Goal: Task Accomplishment & Management: Manage account settings

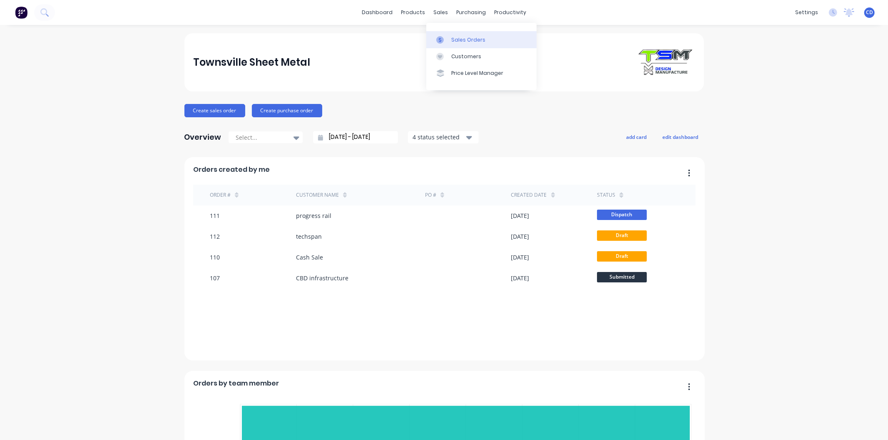
click at [472, 38] on div "Sales Orders" at bounding box center [468, 39] width 34 height 7
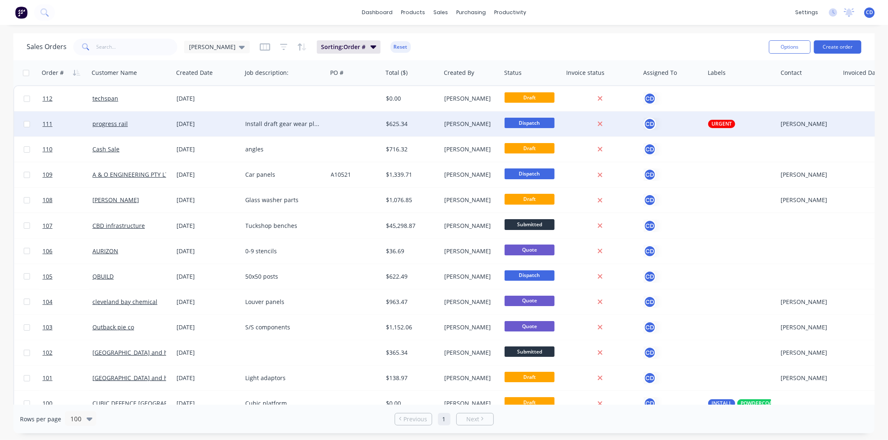
click at [184, 124] on div "[DATE]" at bounding box center [208, 124] width 62 height 8
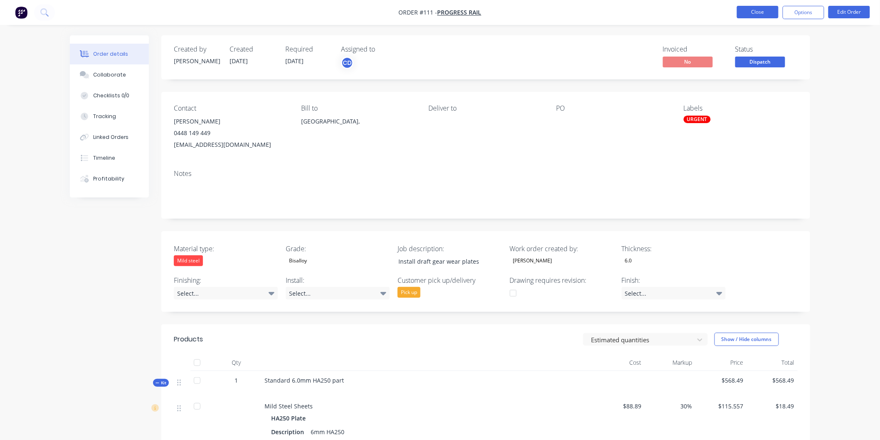
click at [761, 10] on button "Close" at bounding box center [758, 12] width 42 height 12
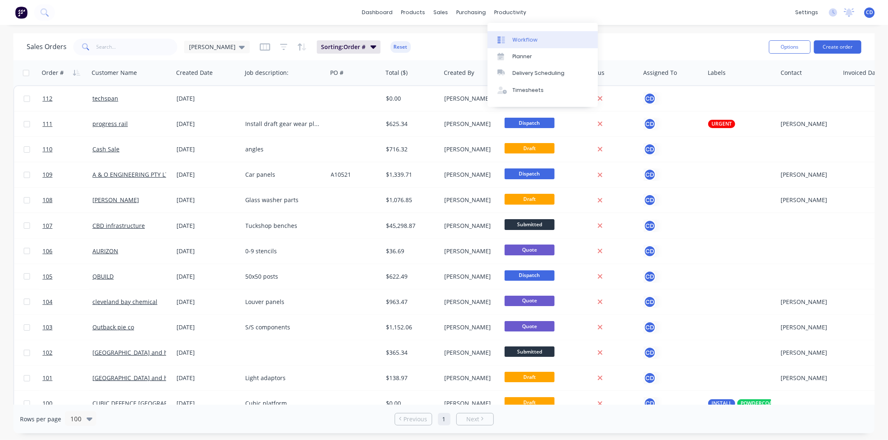
click at [526, 42] on div "Workflow" at bounding box center [524, 39] width 25 height 7
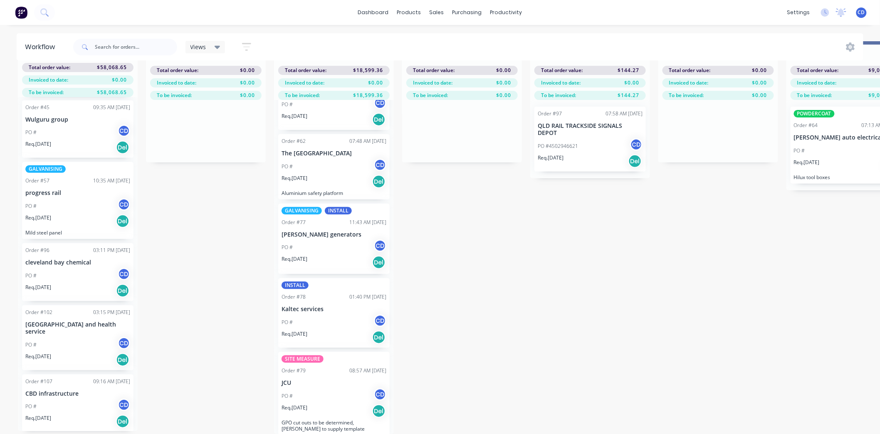
scroll to position [47, 0]
click at [81, 326] on p "[GEOGRAPHIC_DATA] and health service" at bounding box center [77, 328] width 105 height 14
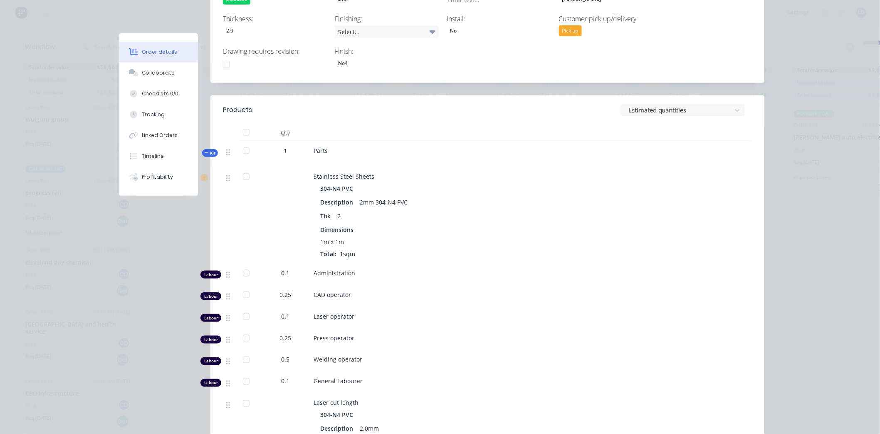
scroll to position [0, 0]
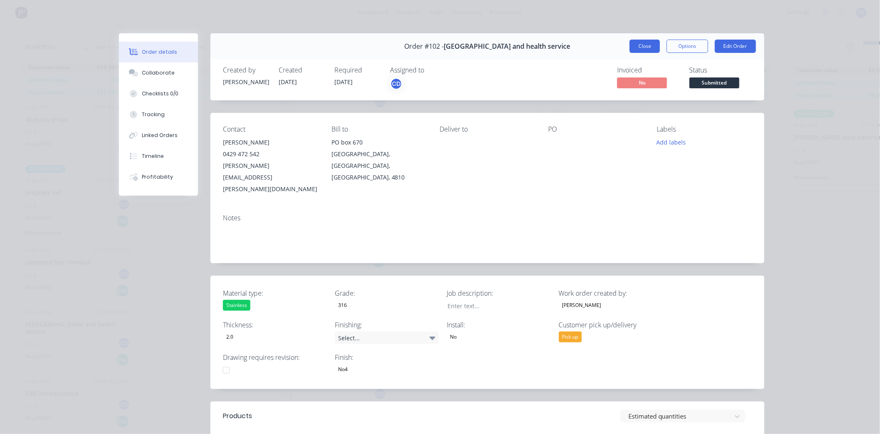
click at [650, 49] on button "Close" at bounding box center [645, 46] width 30 height 13
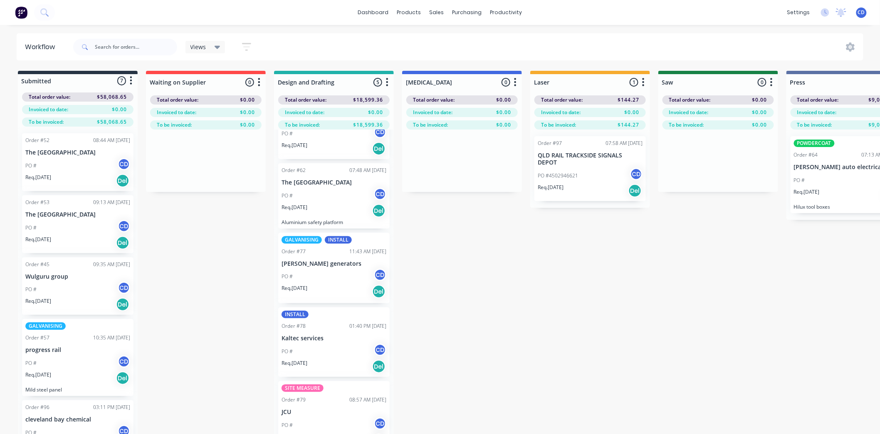
click at [79, 172] on div "PO # CD" at bounding box center [77, 166] width 105 height 16
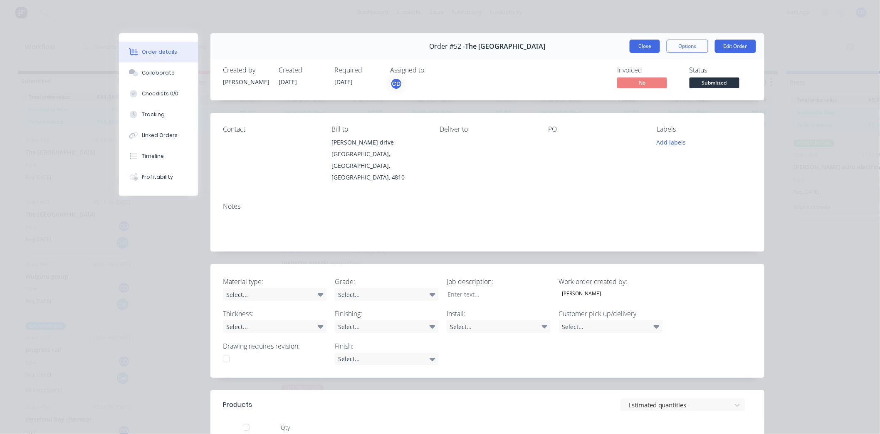
click at [630, 47] on button "Close" at bounding box center [645, 46] width 30 height 13
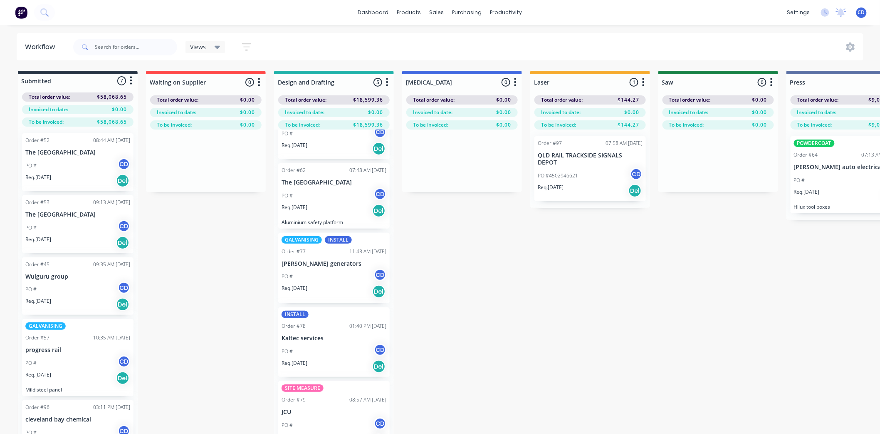
click at [69, 236] on div "Req. [DATE] Del" at bounding box center [77, 243] width 105 height 14
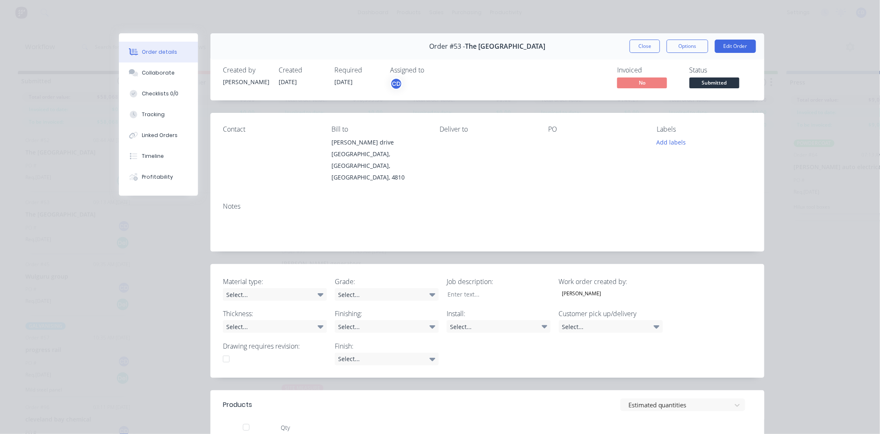
click at [644, 42] on button "Close" at bounding box center [645, 46] width 30 height 13
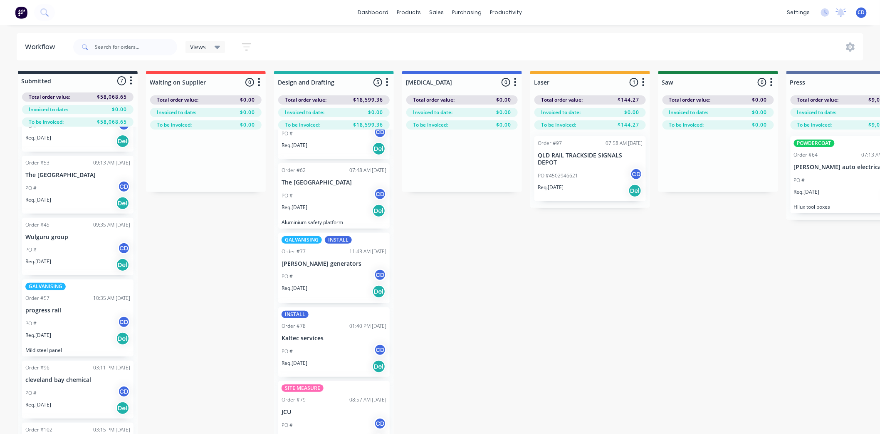
scroll to position [92, 0]
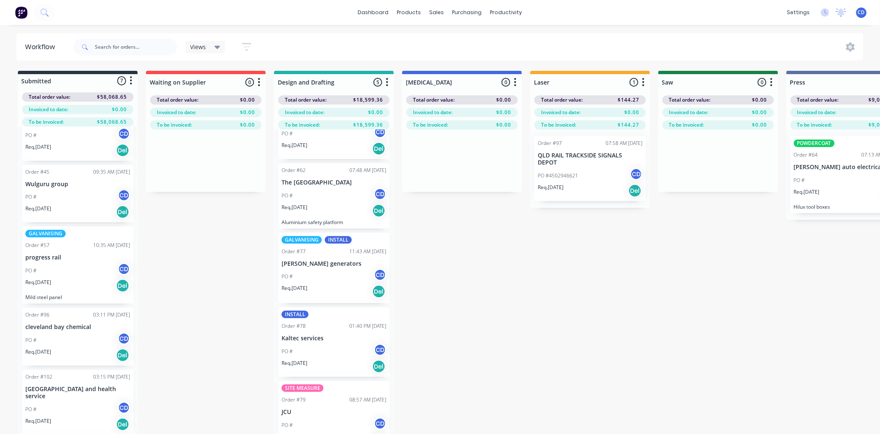
click at [92, 210] on div "Req. [DATE] Del" at bounding box center [77, 212] width 105 height 14
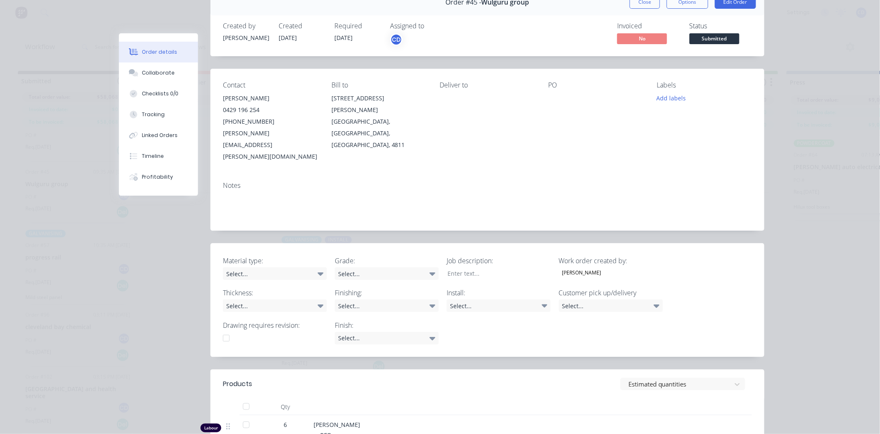
scroll to position [0, 0]
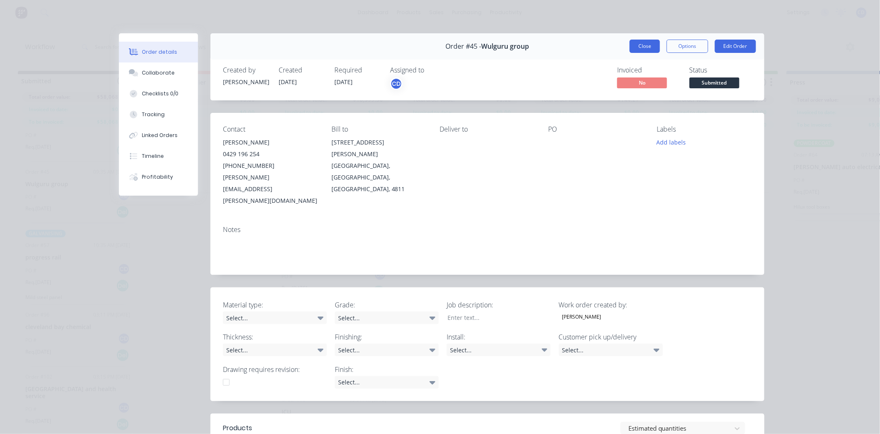
click at [638, 47] on button "Close" at bounding box center [645, 46] width 30 height 13
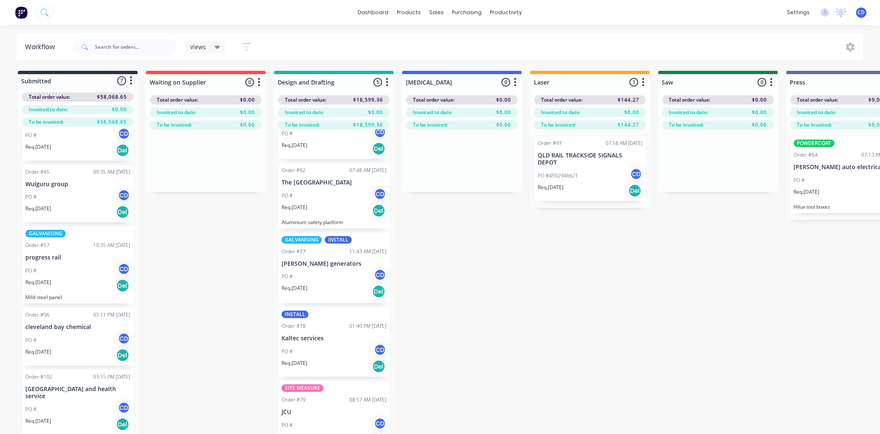
click at [83, 274] on div "PO # CD" at bounding box center [77, 271] width 105 height 16
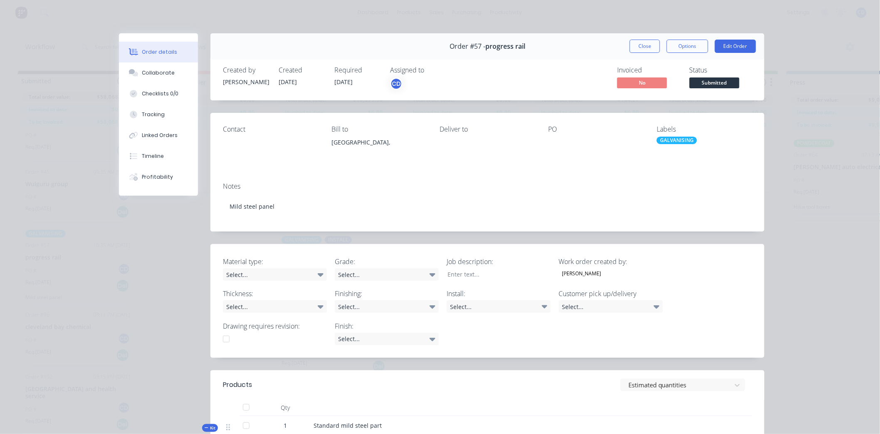
click at [633, 46] on button "Close" at bounding box center [645, 46] width 30 height 13
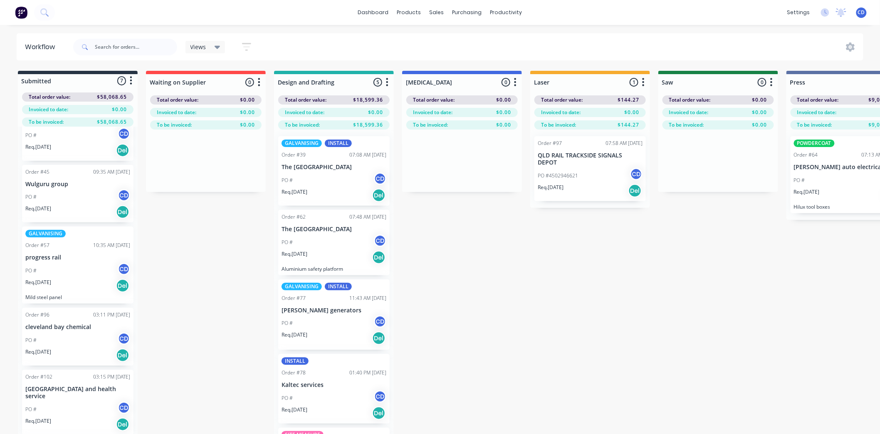
click at [339, 184] on div "PO # CD" at bounding box center [334, 180] width 105 height 16
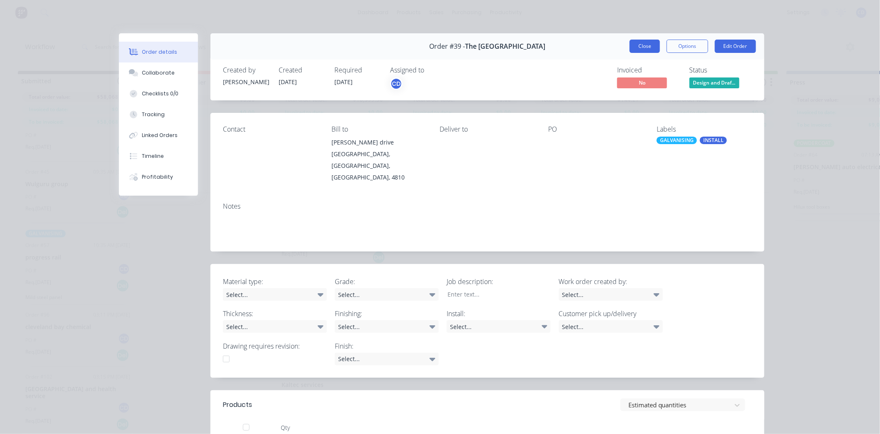
click at [630, 43] on button "Close" at bounding box center [645, 46] width 30 height 13
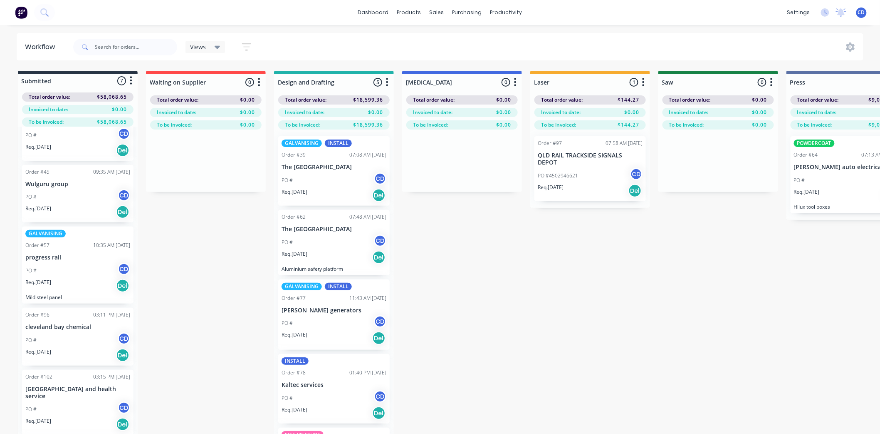
click at [319, 261] on div "Req. [DATE] Del" at bounding box center [334, 257] width 105 height 14
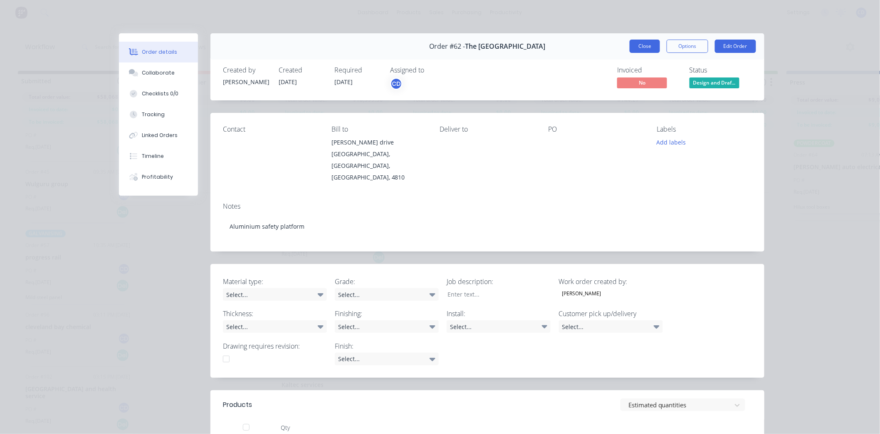
click at [648, 47] on button "Close" at bounding box center [645, 46] width 30 height 13
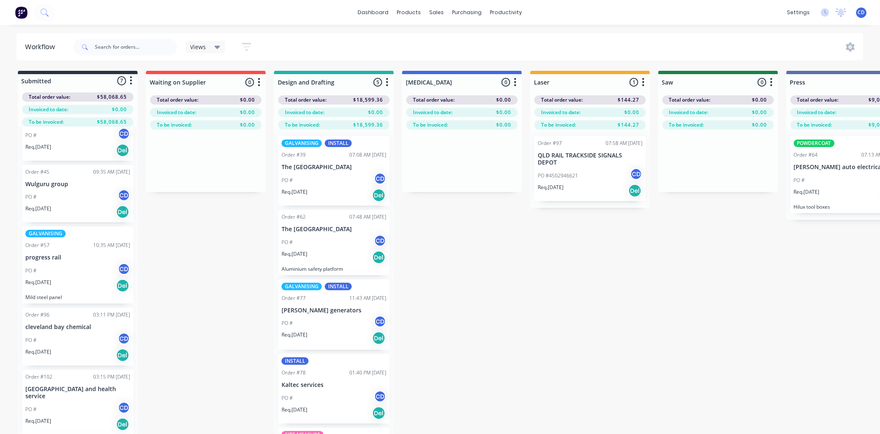
click at [319, 327] on div "PO # CD" at bounding box center [334, 323] width 105 height 16
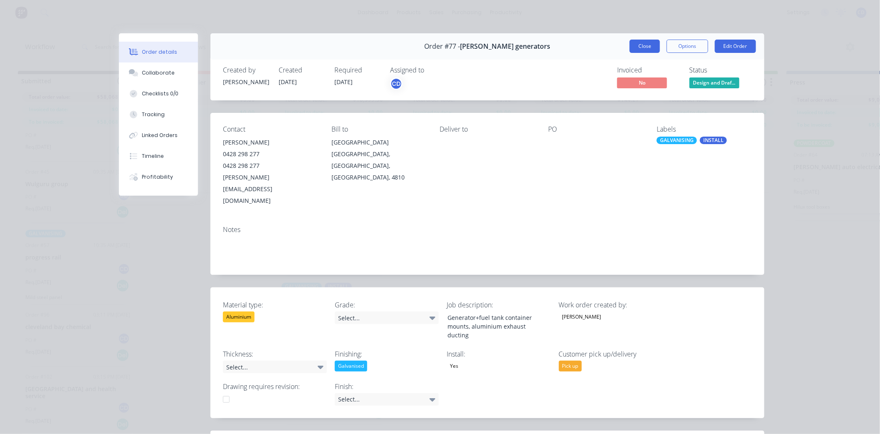
click at [639, 44] on button "Close" at bounding box center [645, 46] width 30 height 13
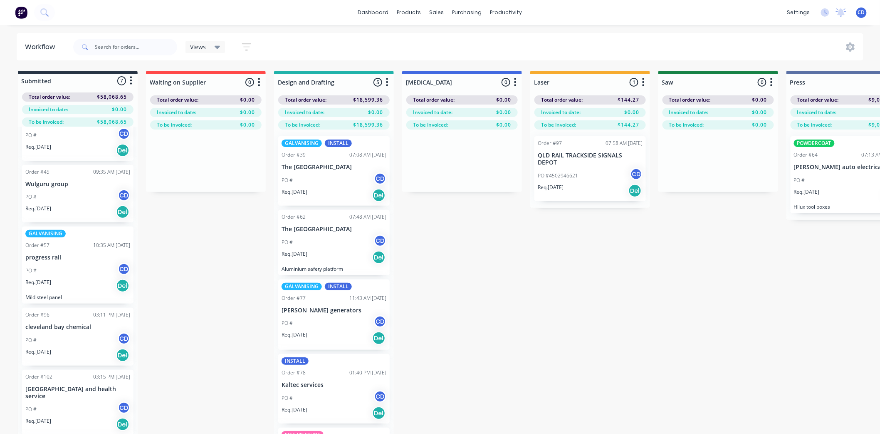
scroll to position [47, 0]
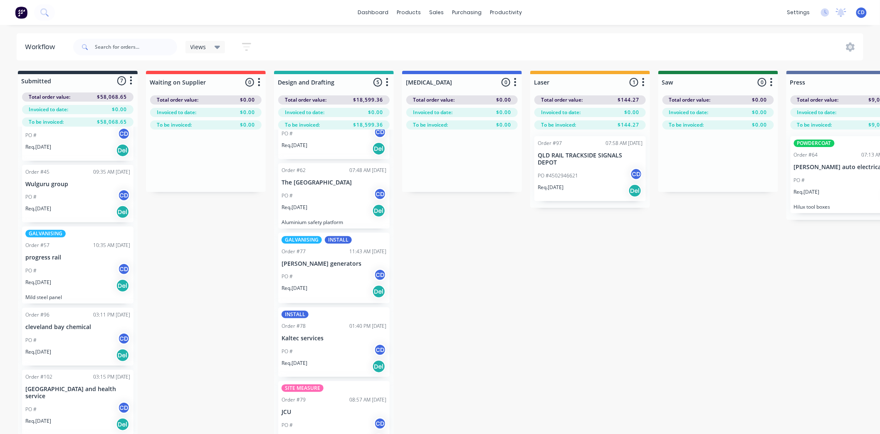
click at [323, 355] on div "PO # CD" at bounding box center [334, 351] width 105 height 16
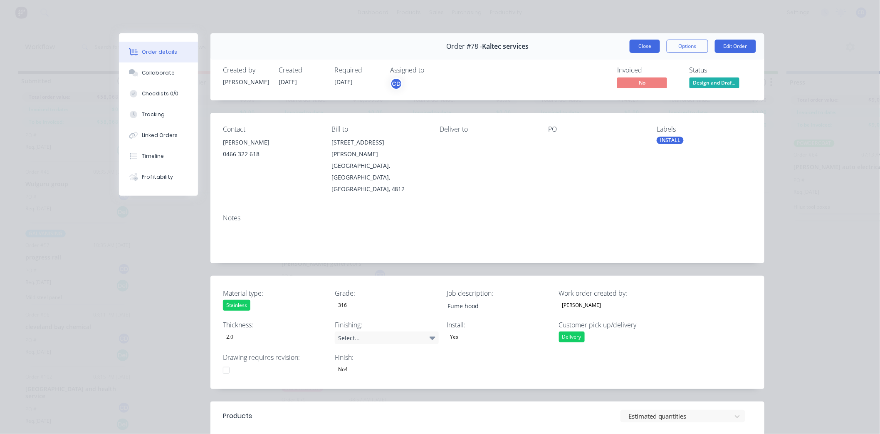
click at [641, 40] on button "Close" at bounding box center [645, 46] width 30 height 13
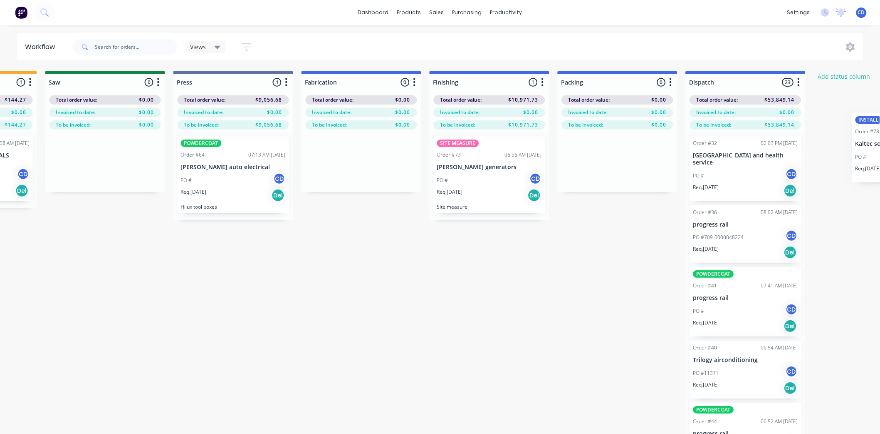
scroll to position [0, 748]
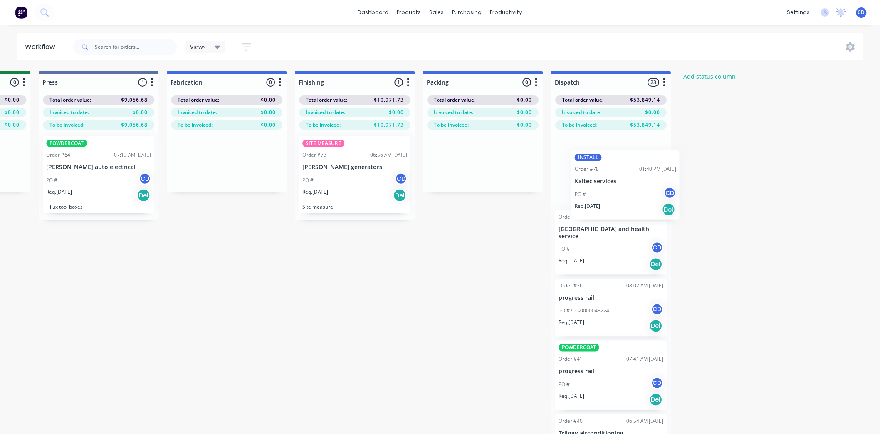
drag, startPoint x: 325, startPoint y: 313, endPoint x: 621, endPoint y: 193, distance: 319.9
click at [621, 193] on div "Submitted 7 Status colour #273444 hex #273444 Save Cancel Summaries Total order…" at bounding box center [60, 267] width 1629 height 392
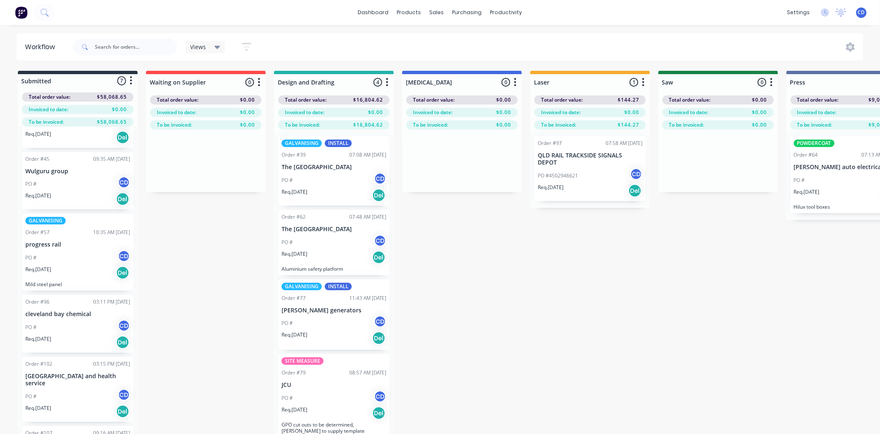
scroll to position [127, 0]
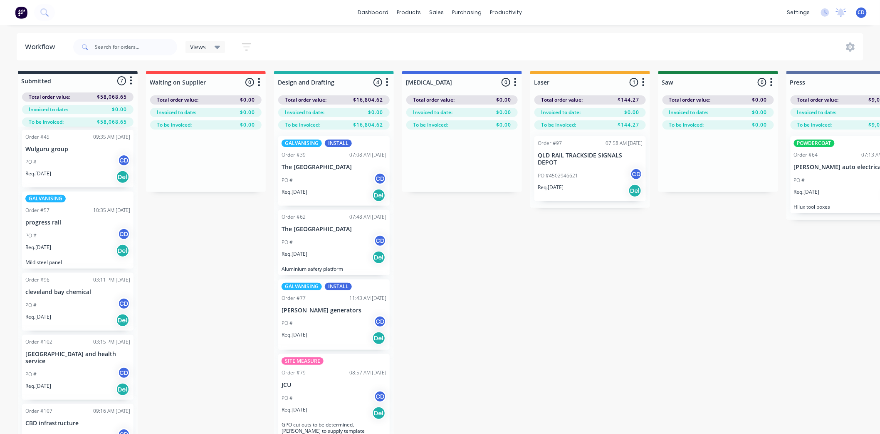
click at [62, 423] on p "CBD infrastructure" at bounding box center [77, 422] width 105 height 7
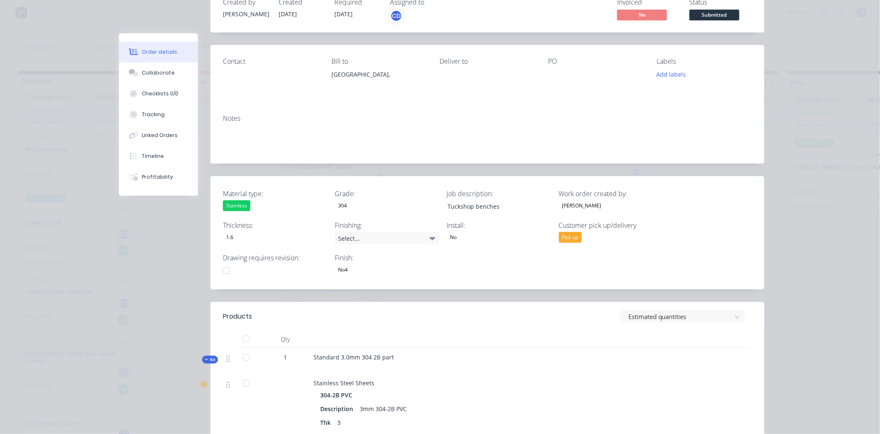
scroll to position [0, 0]
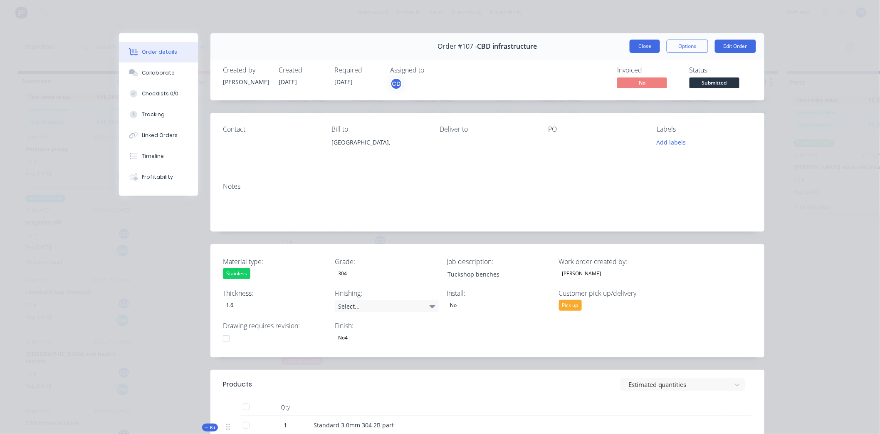
click at [630, 42] on button "Close" at bounding box center [645, 46] width 30 height 13
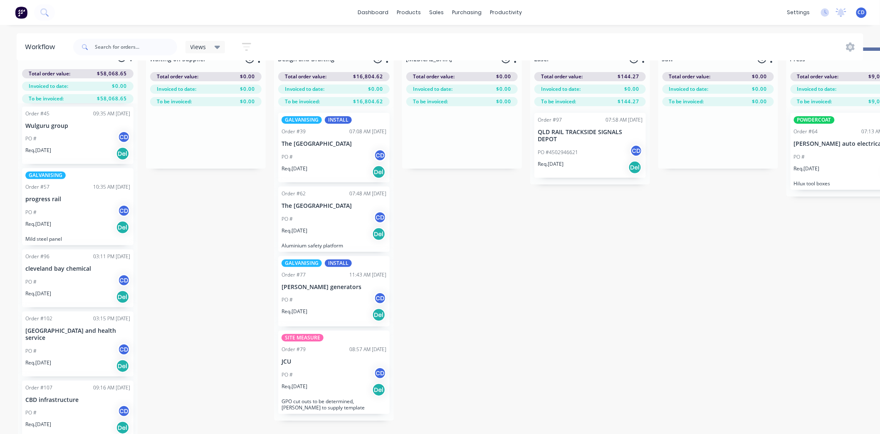
scroll to position [36, 0]
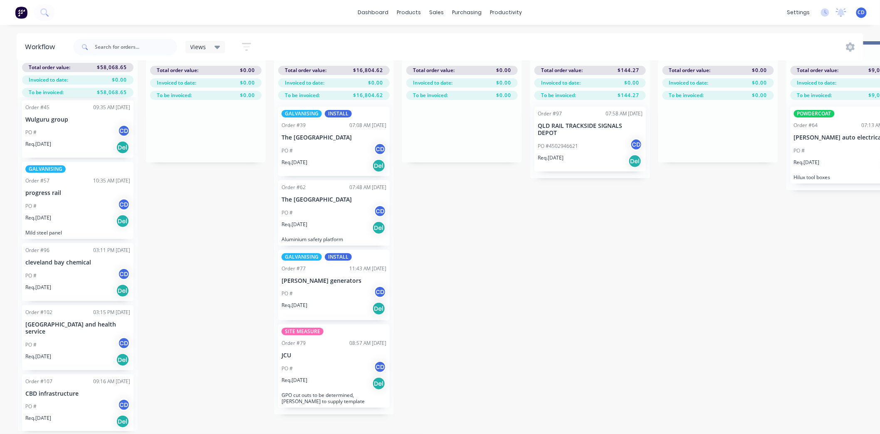
click at [70, 326] on p "[GEOGRAPHIC_DATA] and health service" at bounding box center [77, 328] width 105 height 14
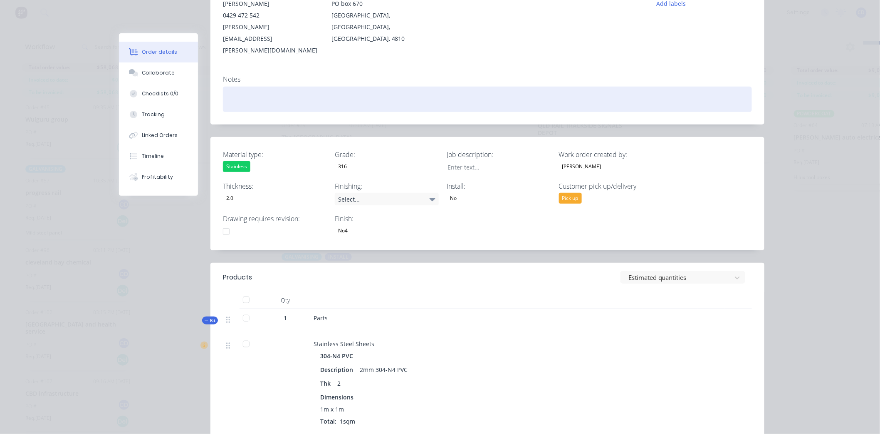
scroll to position [0, 0]
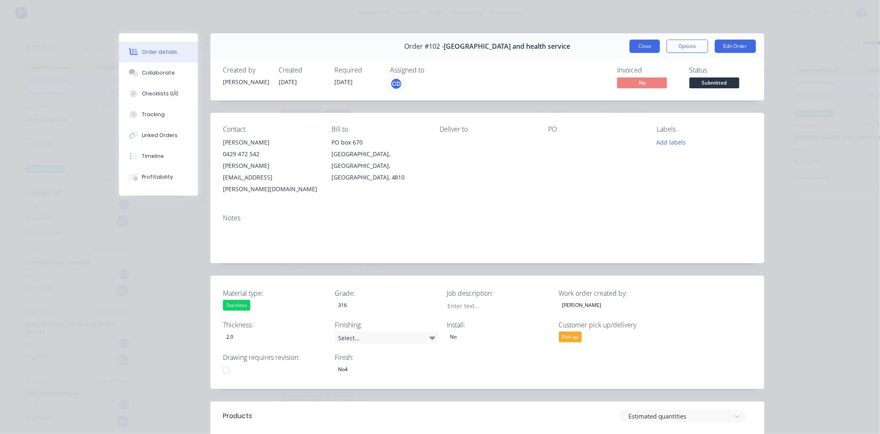
click at [638, 44] on button "Close" at bounding box center [645, 46] width 30 height 13
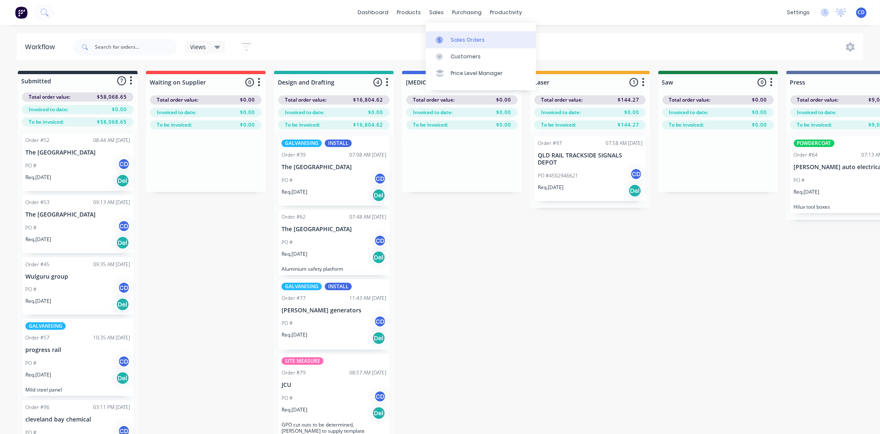
click at [465, 36] on div "Sales Orders" at bounding box center [468, 39] width 34 height 7
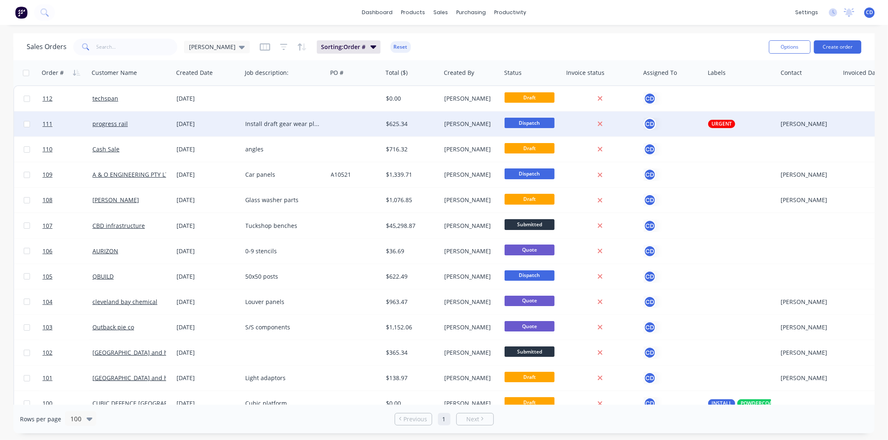
click at [181, 126] on div "[DATE]" at bounding box center [208, 124] width 62 height 8
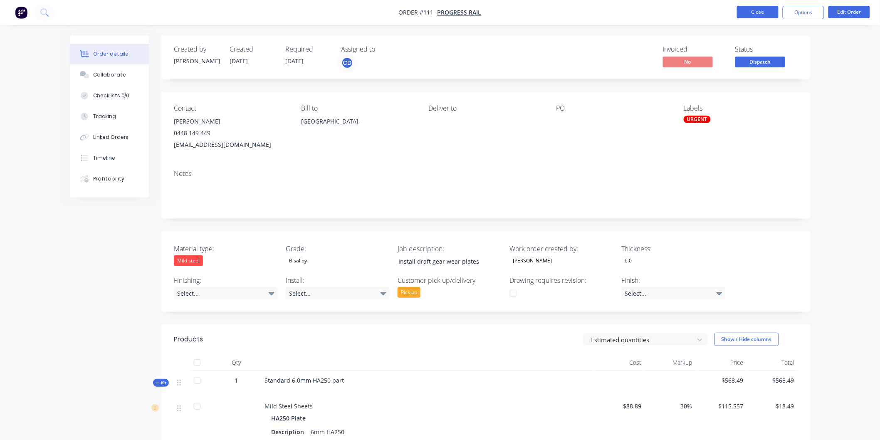
click at [769, 10] on button "Close" at bounding box center [758, 12] width 42 height 12
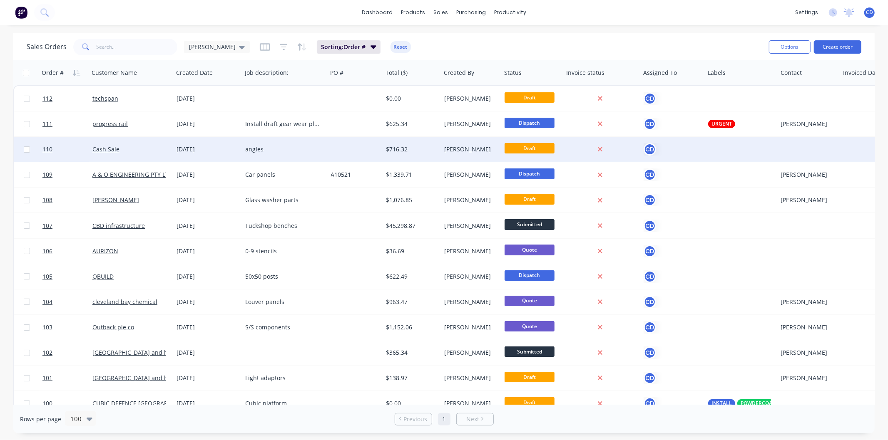
click at [201, 150] on div "[DATE]" at bounding box center [208, 149] width 62 height 8
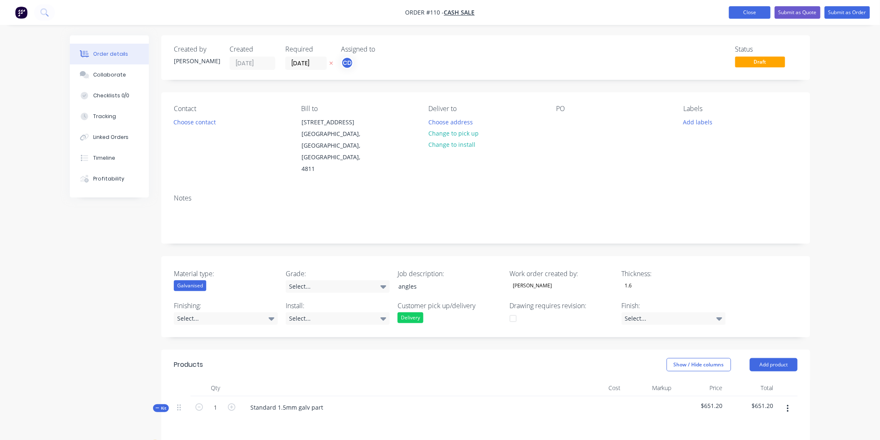
click at [748, 7] on button "Close" at bounding box center [750, 12] width 42 height 12
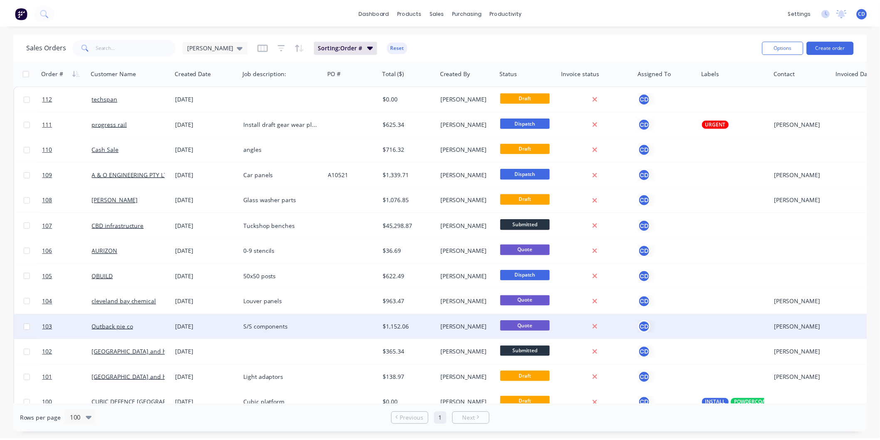
scroll to position [46, 0]
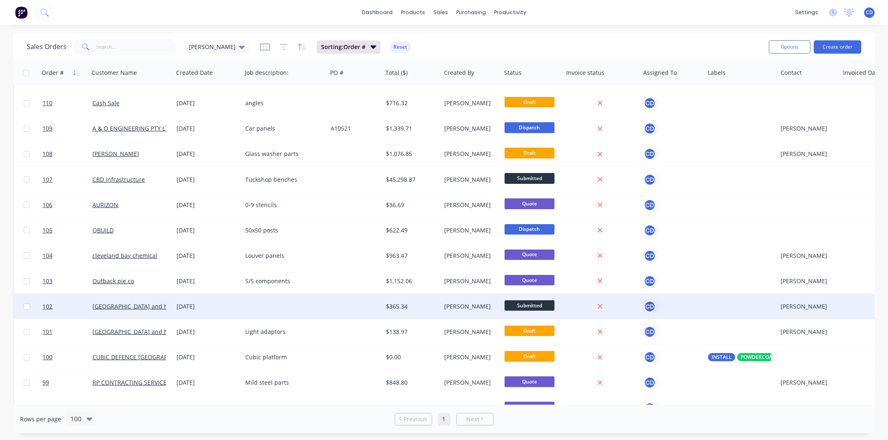
click at [193, 309] on div "[DATE]" at bounding box center [208, 306] width 62 height 8
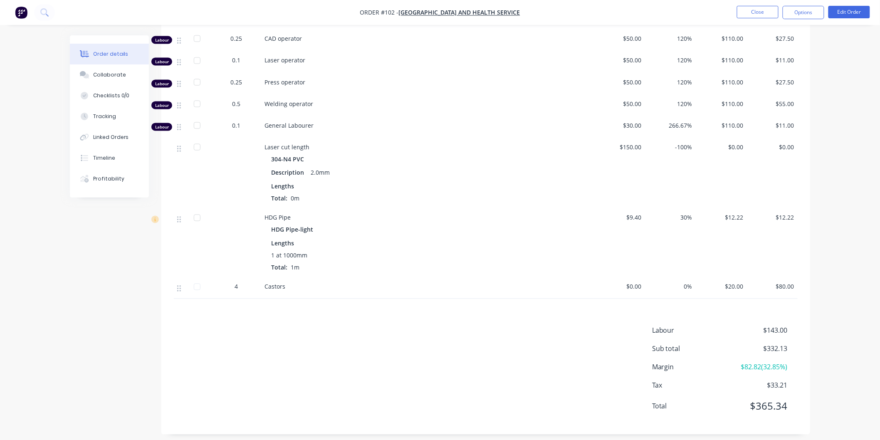
scroll to position [174, 0]
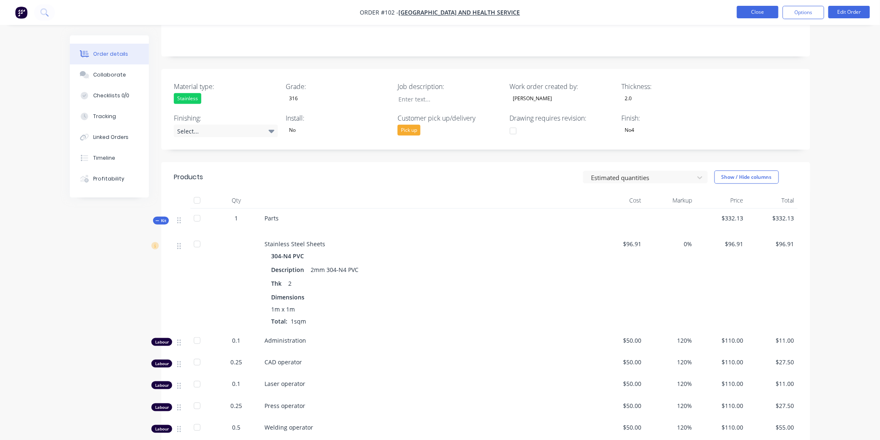
click at [753, 11] on button "Close" at bounding box center [758, 12] width 42 height 12
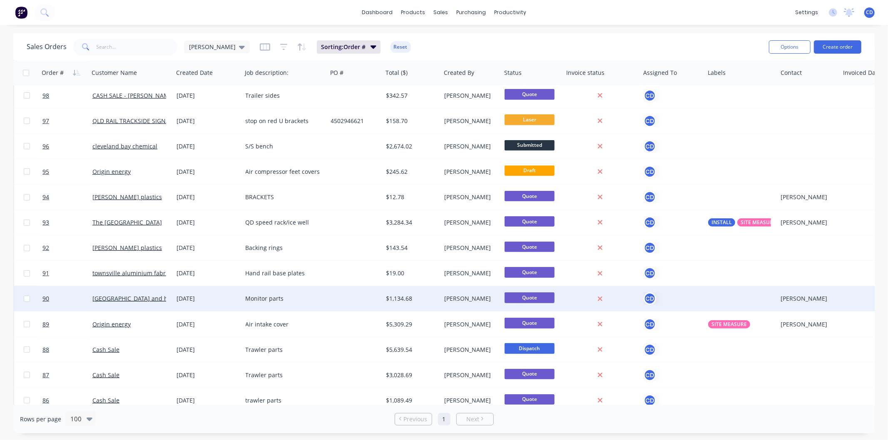
scroll to position [369, 0]
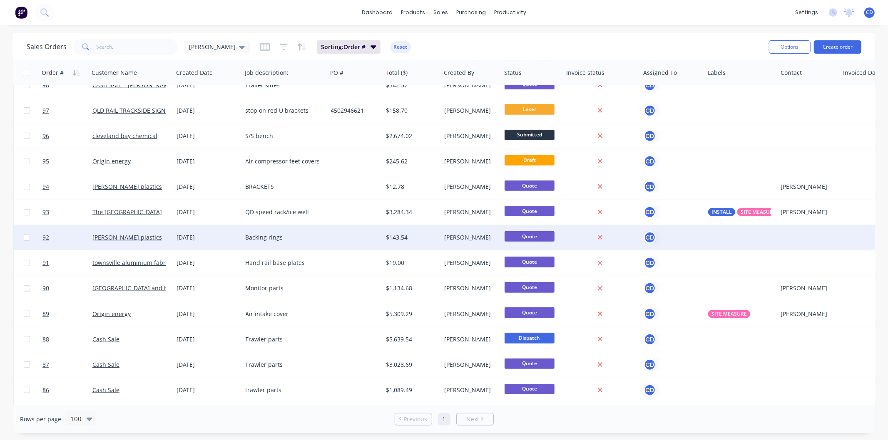
click at [277, 240] on div "Backing rings" at bounding box center [282, 237] width 75 height 8
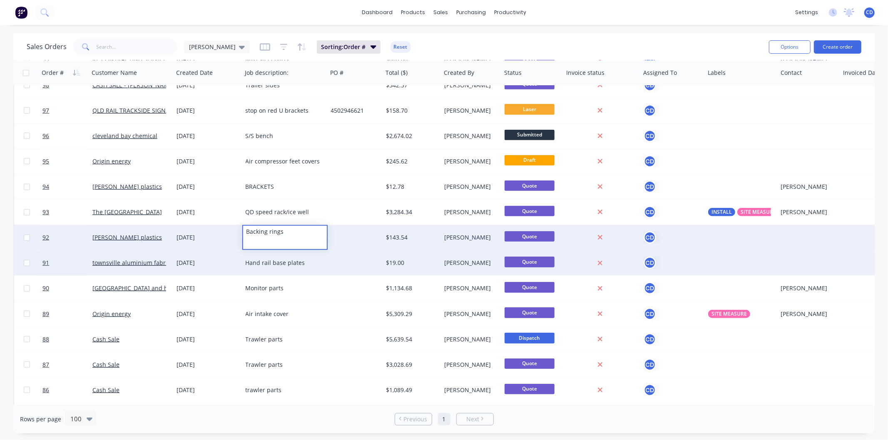
click at [339, 268] on div at bounding box center [354, 262] width 55 height 25
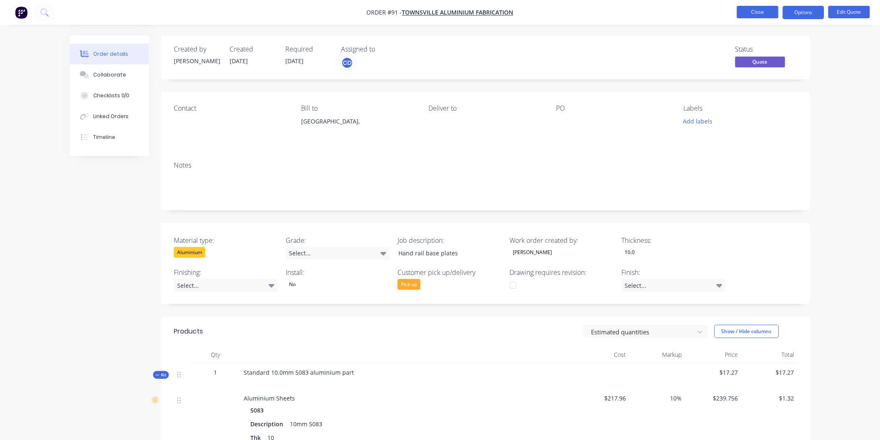
click at [744, 13] on button "Close" at bounding box center [758, 12] width 42 height 12
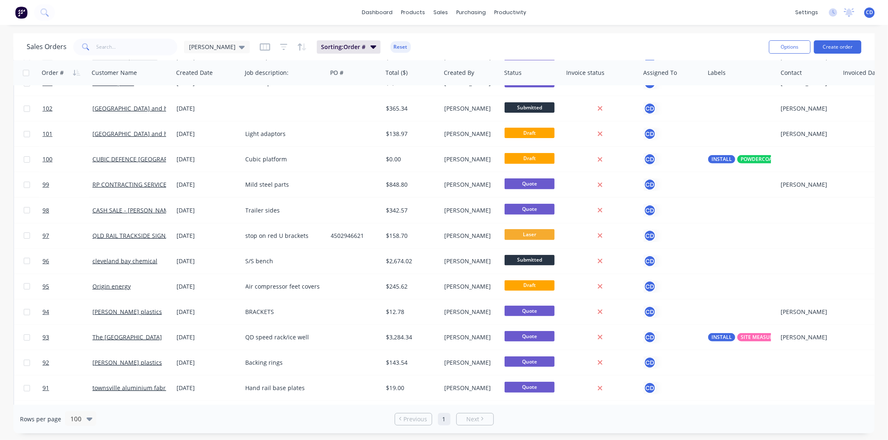
scroll to position [416, 0]
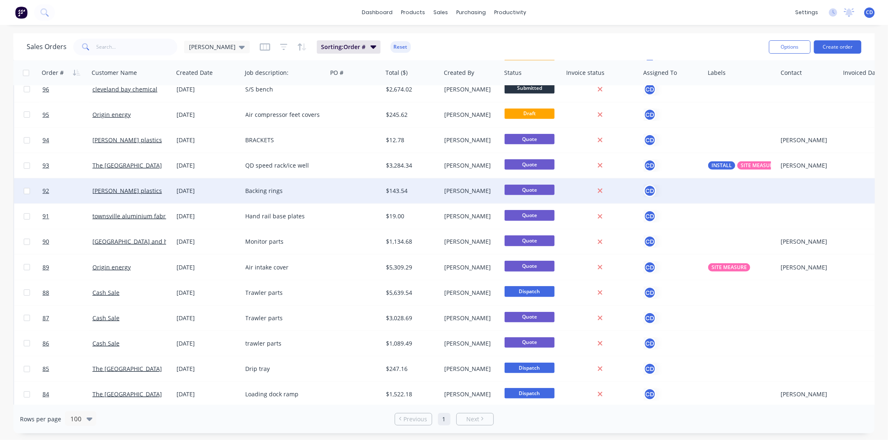
click at [210, 196] on div "[DATE]" at bounding box center [208, 191] width 69 height 25
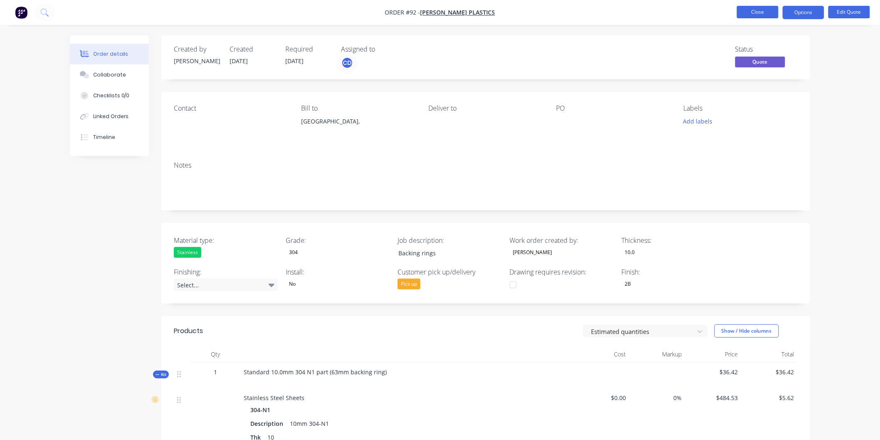
click at [749, 9] on button "Close" at bounding box center [758, 12] width 42 height 12
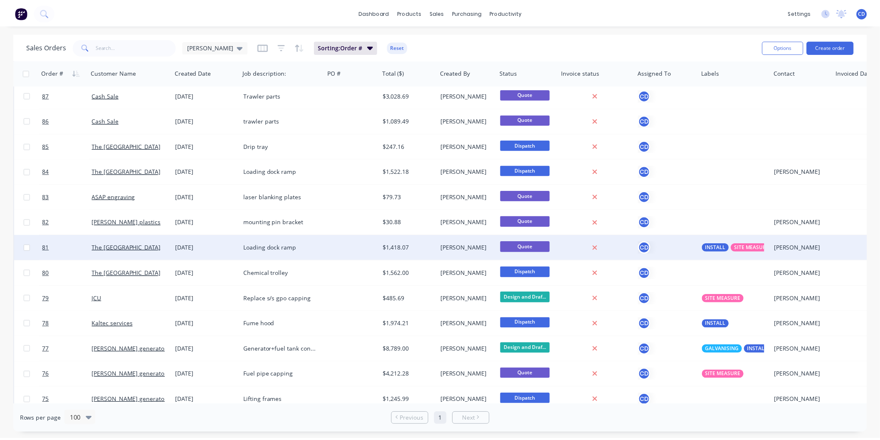
scroll to position [693, 0]
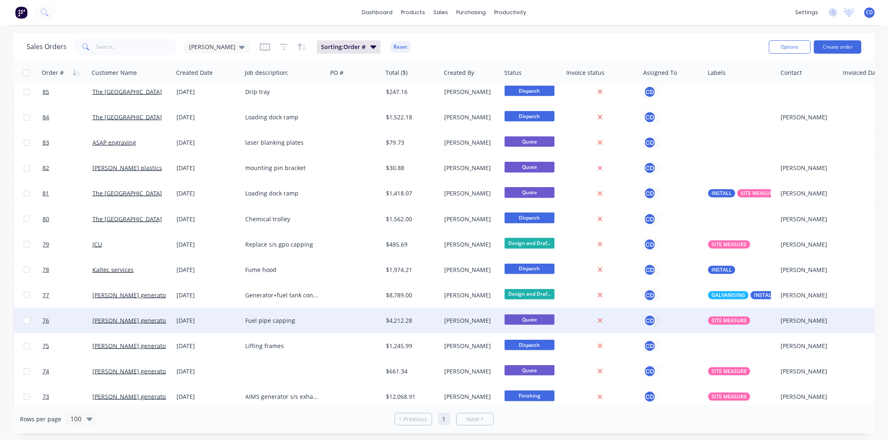
click at [205, 318] on div "[DATE]" at bounding box center [208, 321] width 62 height 8
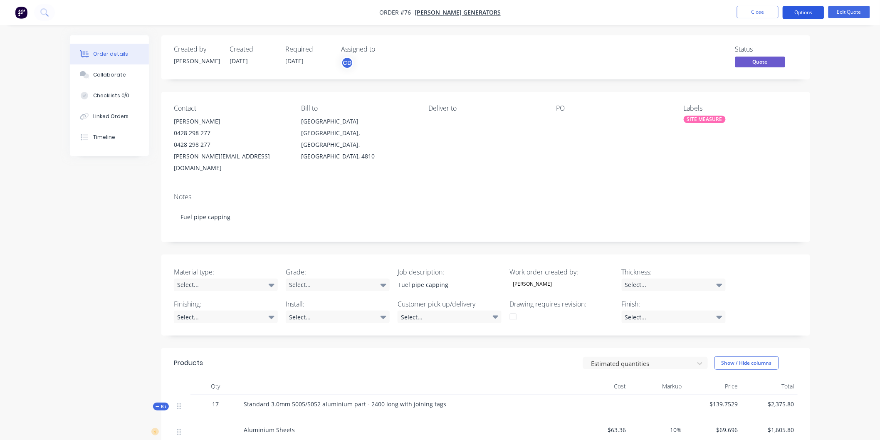
click at [804, 14] on button "Options" at bounding box center [804, 12] width 42 height 13
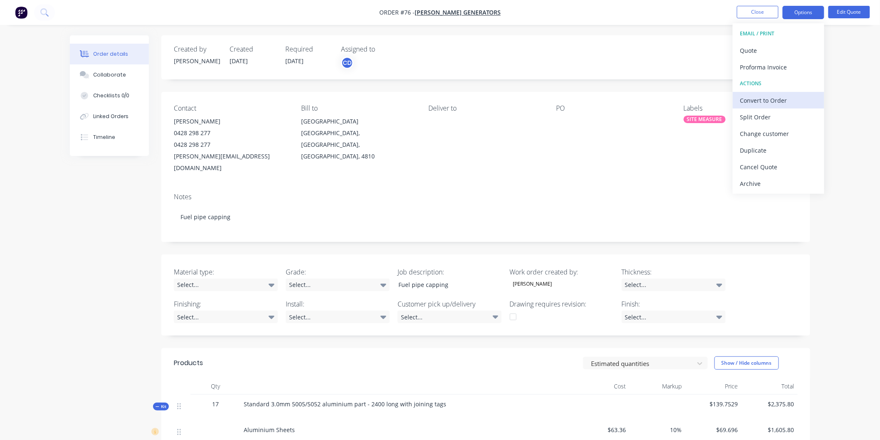
click at [764, 96] on div "Convert to Order" at bounding box center [779, 100] width 77 height 12
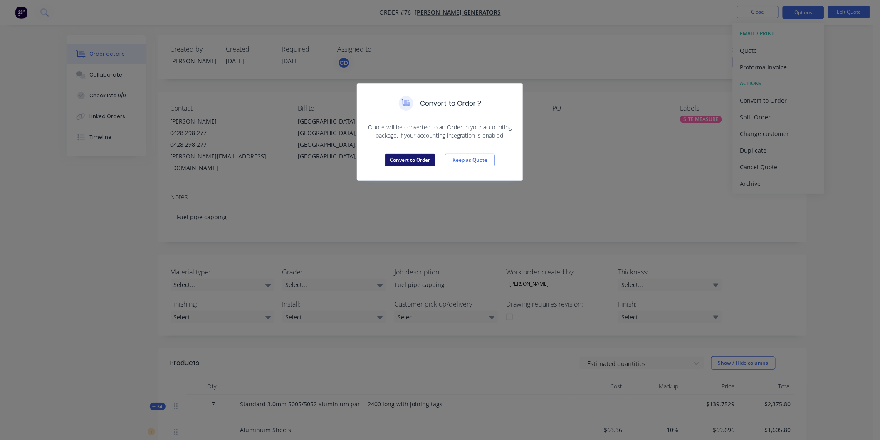
click at [426, 159] on button "Convert to Order" at bounding box center [410, 160] width 50 height 12
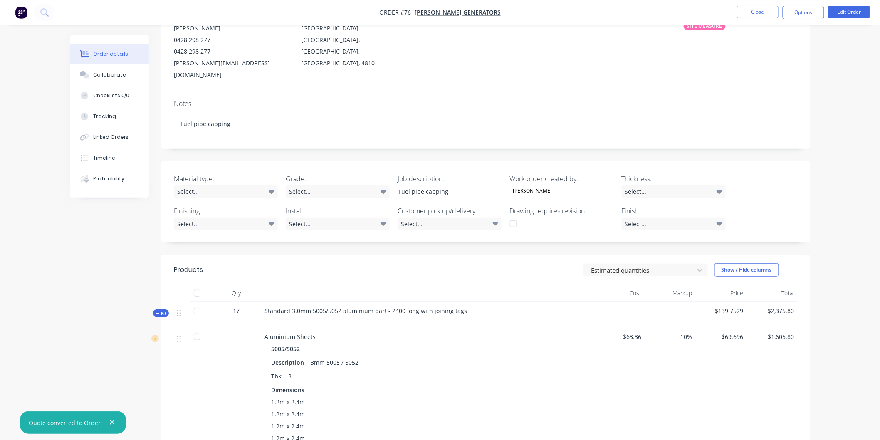
scroll to position [92, 0]
click at [273, 188] on icon at bounding box center [272, 192] width 6 height 9
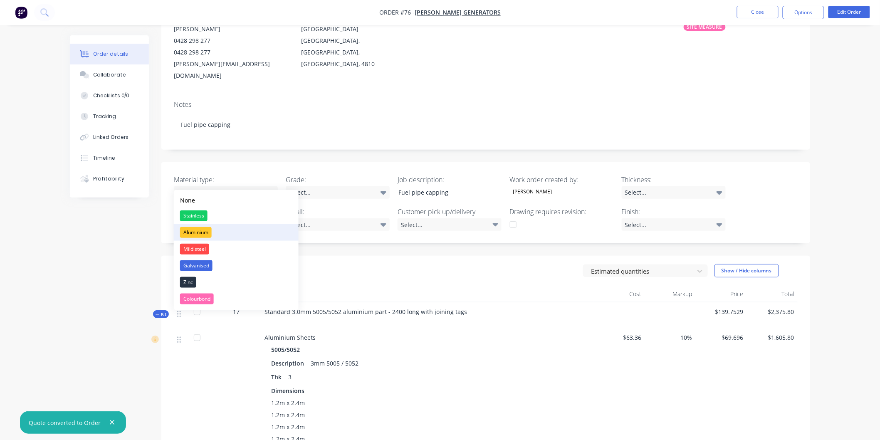
click at [224, 231] on button "Aluminium" at bounding box center [236, 232] width 125 height 17
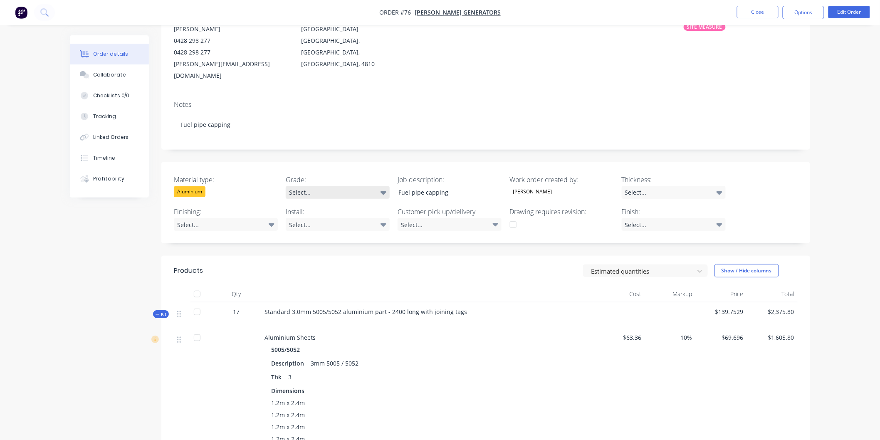
click at [373, 186] on div "Select..." at bounding box center [338, 192] width 104 height 12
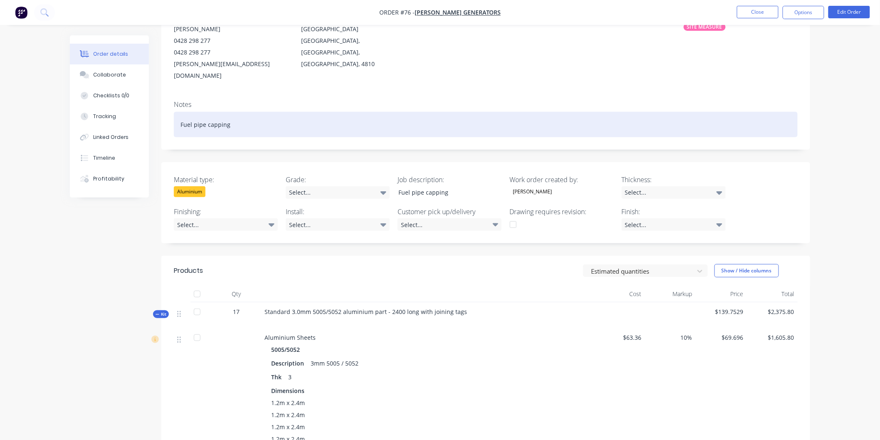
click at [398, 112] on div "Fuel pipe capping" at bounding box center [486, 124] width 624 height 25
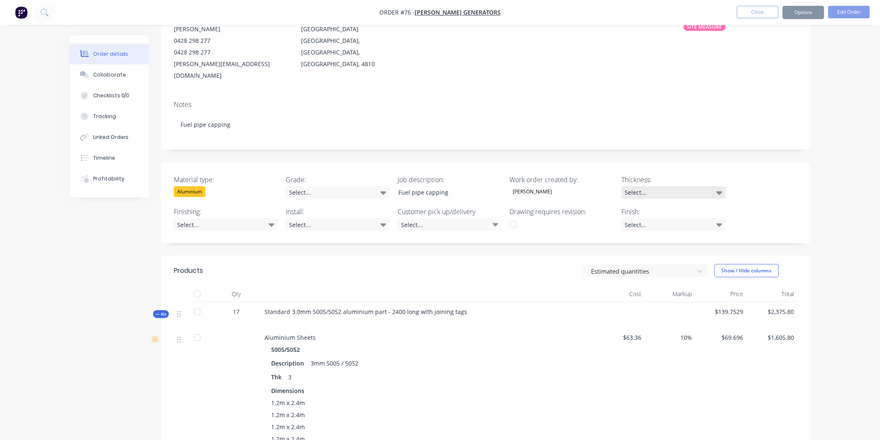
click at [721, 188] on icon at bounding box center [720, 192] width 6 height 9
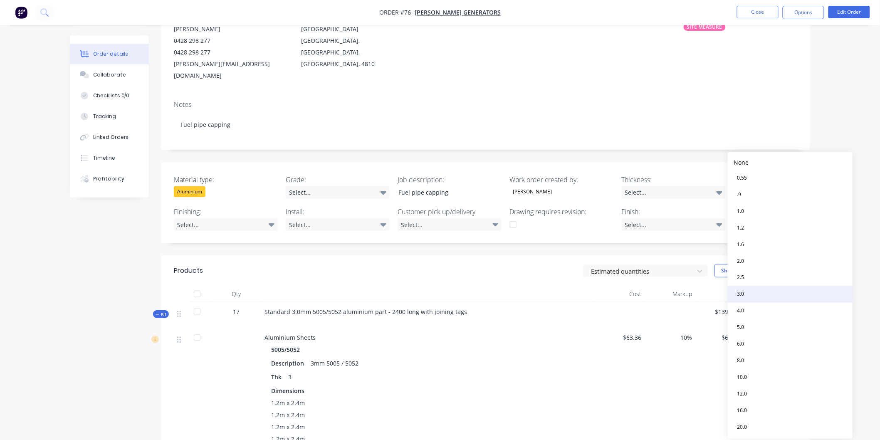
click at [758, 293] on button "3.0" at bounding box center [790, 294] width 125 height 17
click at [275, 218] on div "Select..." at bounding box center [226, 224] width 104 height 12
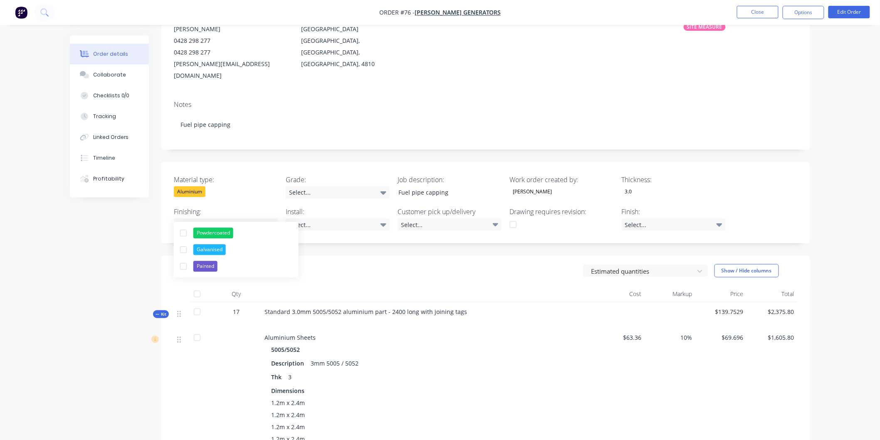
click at [387, 218] on div "Select..." at bounding box center [338, 224] width 104 height 12
click at [320, 244] on button "Yes" at bounding box center [348, 248] width 125 height 17
click at [492, 218] on div "Select..." at bounding box center [450, 224] width 104 height 12
click at [419, 252] on div "Delivery" at bounding box center [431, 250] width 26 height 11
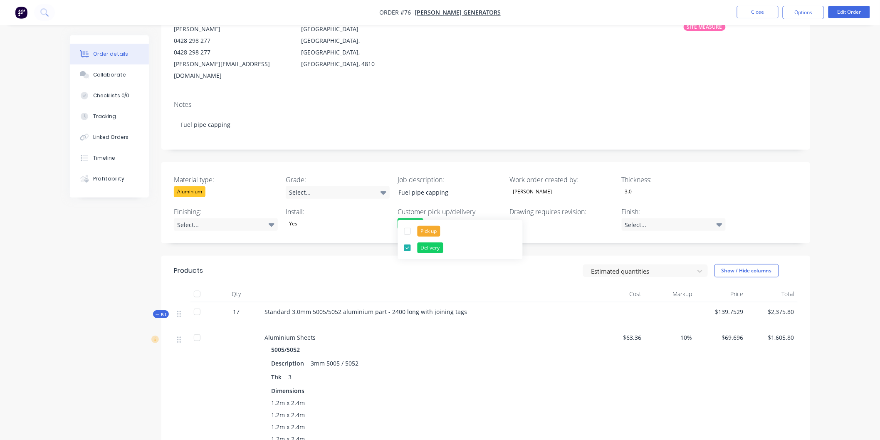
click at [720, 223] on icon at bounding box center [720, 224] width 6 height 3
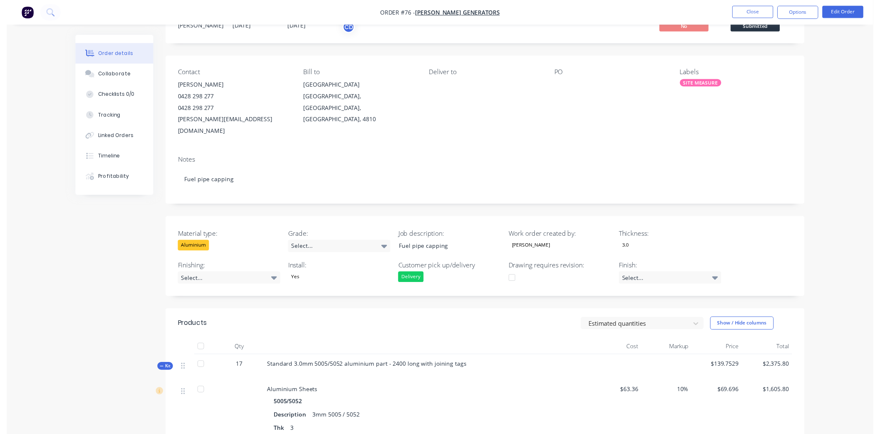
scroll to position [0, 0]
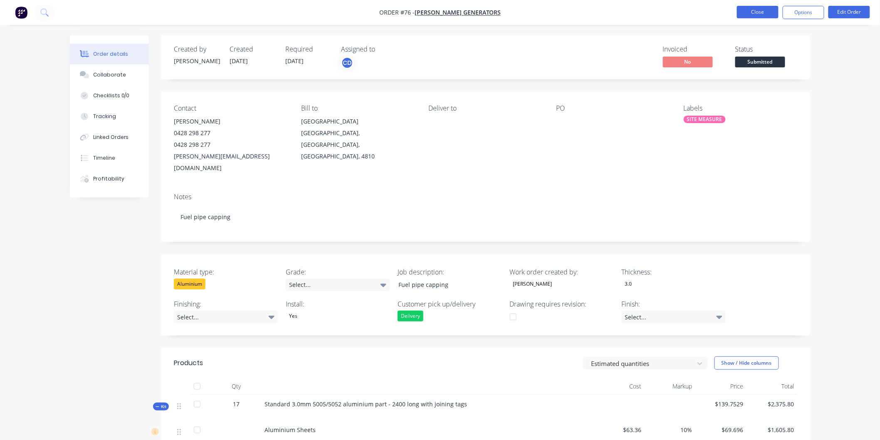
click at [755, 10] on button "Close" at bounding box center [758, 12] width 42 height 12
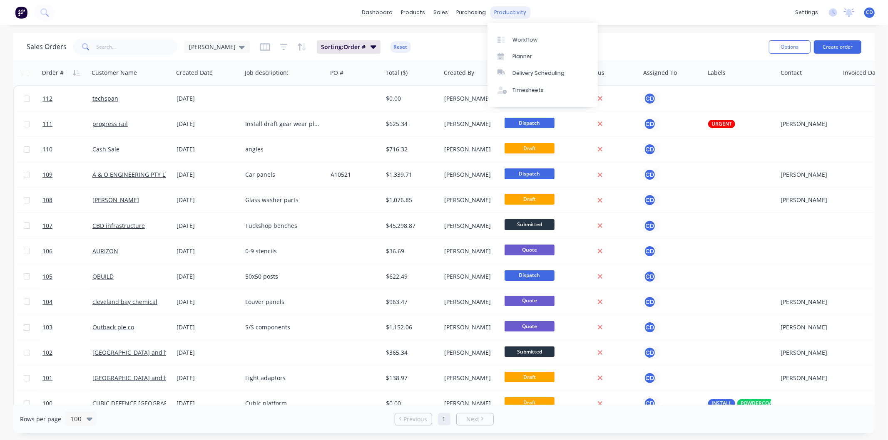
click at [508, 16] on div "productivity" at bounding box center [510, 12] width 40 height 12
click at [524, 32] on link "Workflow" at bounding box center [542, 39] width 110 height 17
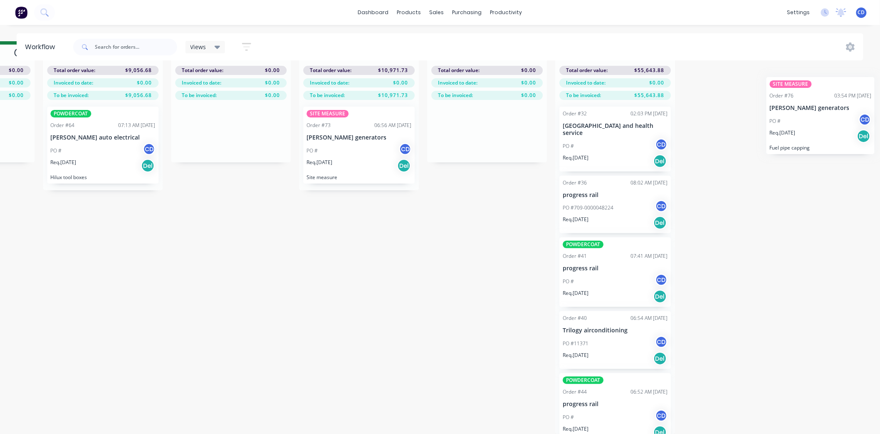
scroll to position [36, 748]
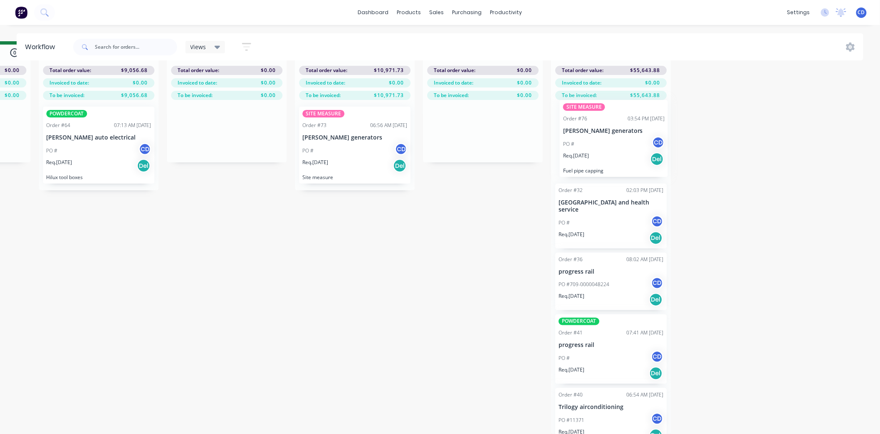
drag, startPoint x: 74, startPoint y: 377, endPoint x: 617, endPoint y: 125, distance: 598.7
click at [617, 125] on div "Submitted 8 Status colour #273444 hex #273444 Save Cancel Summaries Total order…" at bounding box center [60, 237] width 1629 height 392
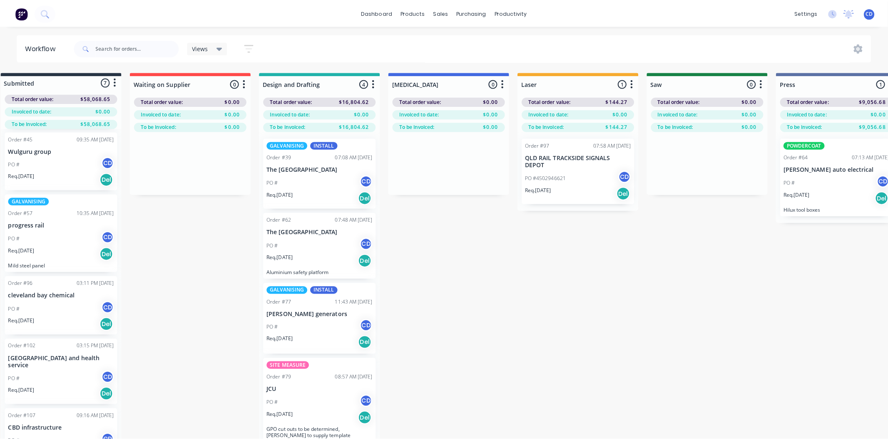
scroll to position [0, 0]
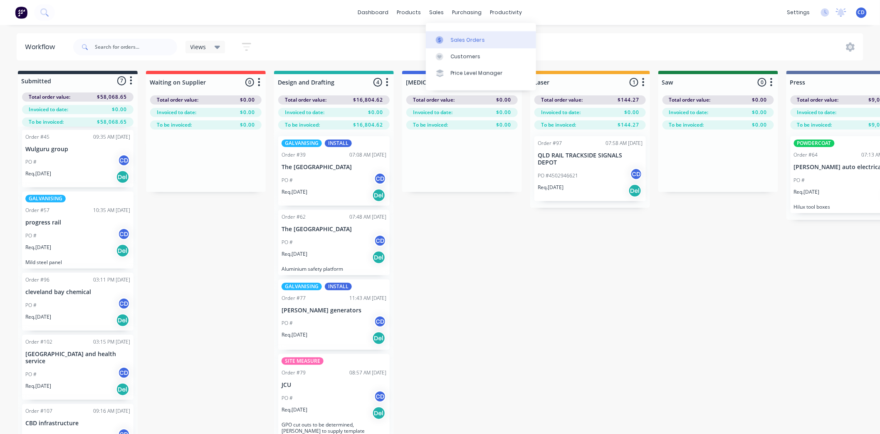
click at [456, 39] on div "Sales Orders" at bounding box center [468, 39] width 34 height 7
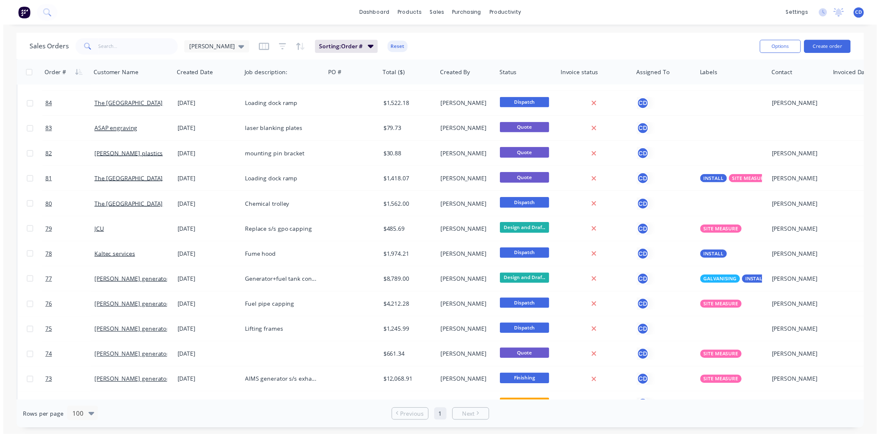
scroll to position [786, 0]
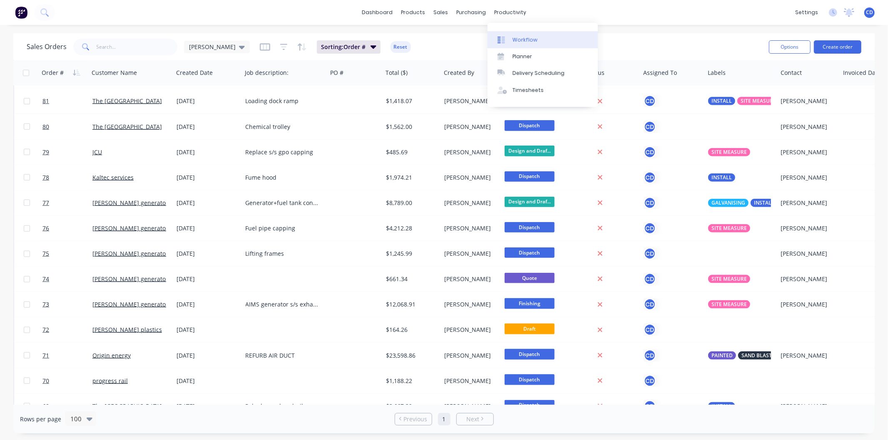
click at [518, 37] on div "Workflow" at bounding box center [524, 39] width 25 height 7
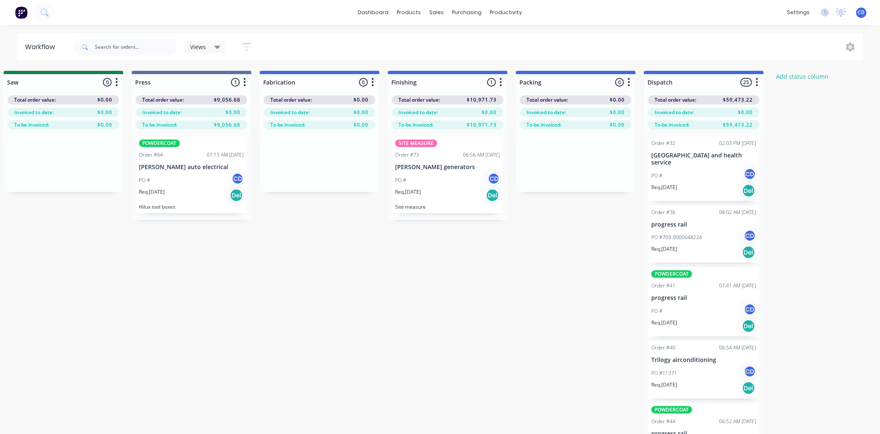
scroll to position [0, 656]
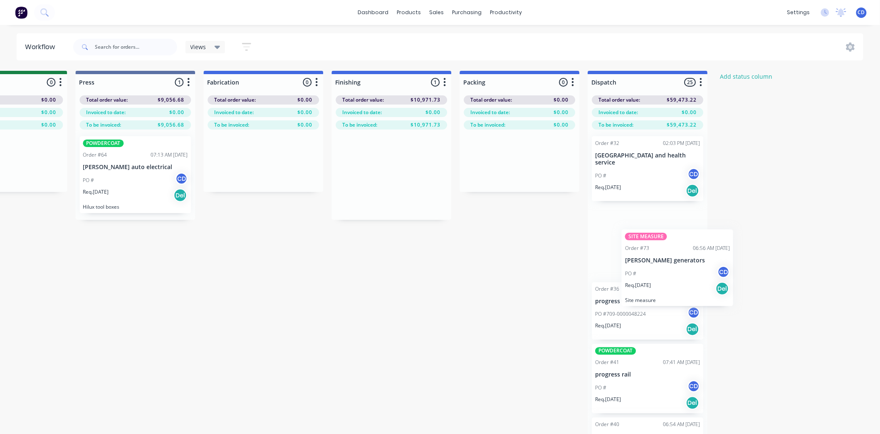
drag, startPoint x: 432, startPoint y: 177, endPoint x: 665, endPoint y: 270, distance: 250.8
click at [665, 270] on div "Submitted 7 Status colour #273444 hex #273444 Save Cancel Summaries Total order…" at bounding box center [96, 267] width 1629 height 392
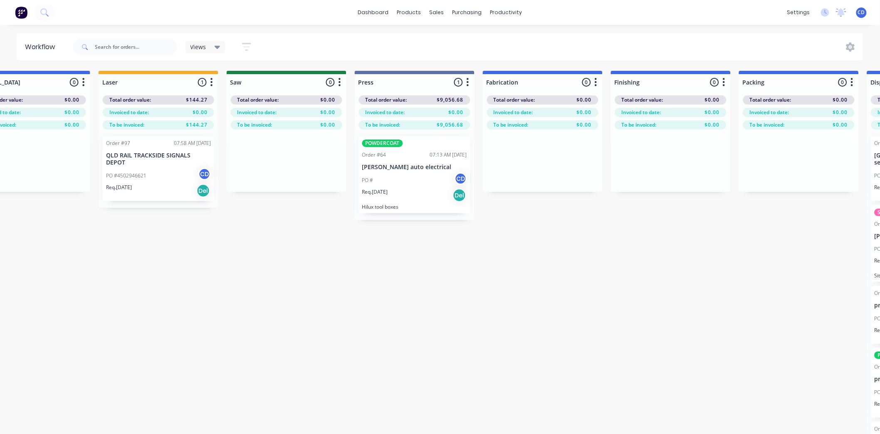
scroll to position [0, 714]
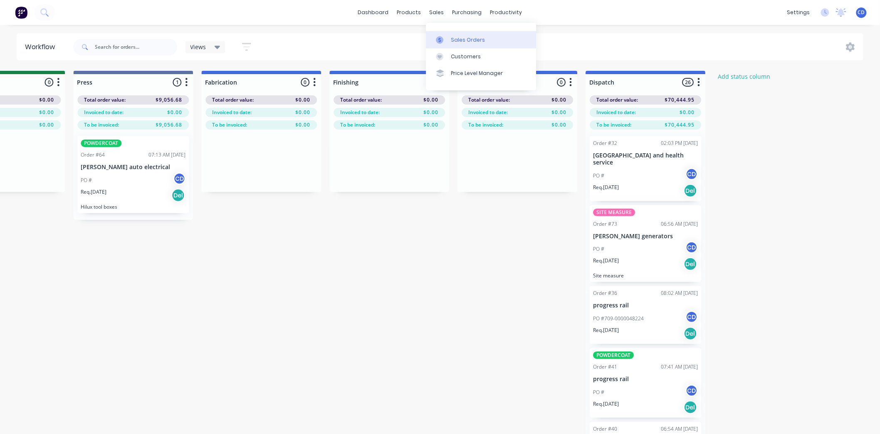
click at [467, 39] on div "Sales Orders" at bounding box center [468, 39] width 34 height 7
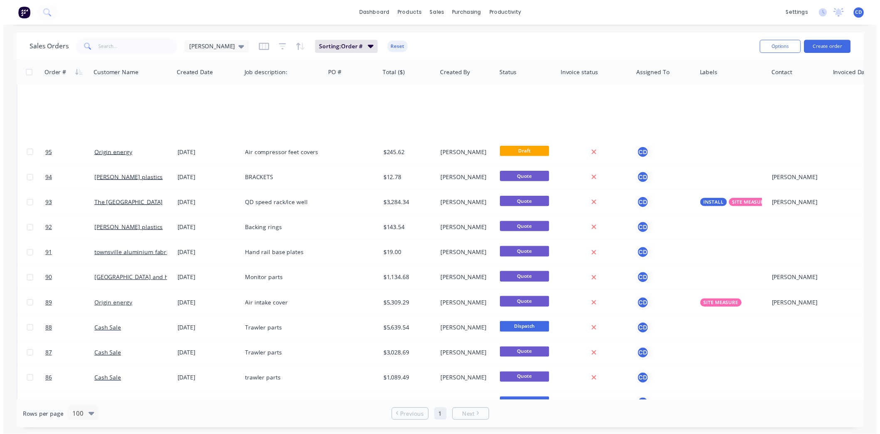
scroll to position [925, 0]
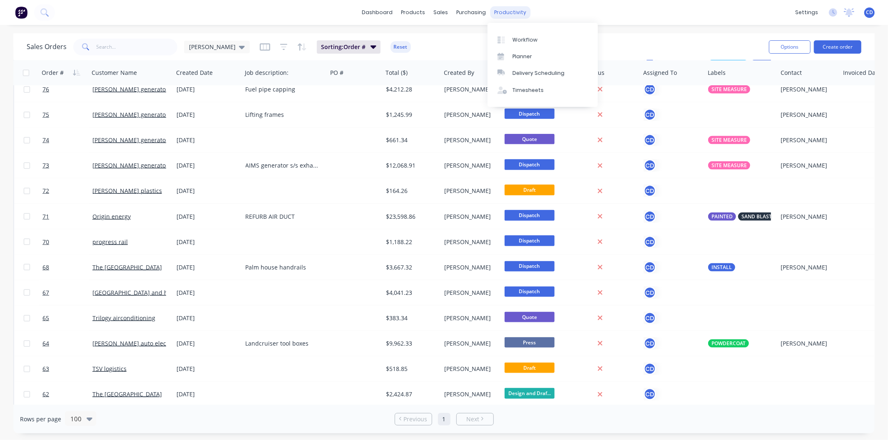
click at [497, 11] on div "productivity" at bounding box center [510, 12] width 40 height 12
click at [527, 31] on link "Workflow" at bounding box center [542, 39] width 110 height 17
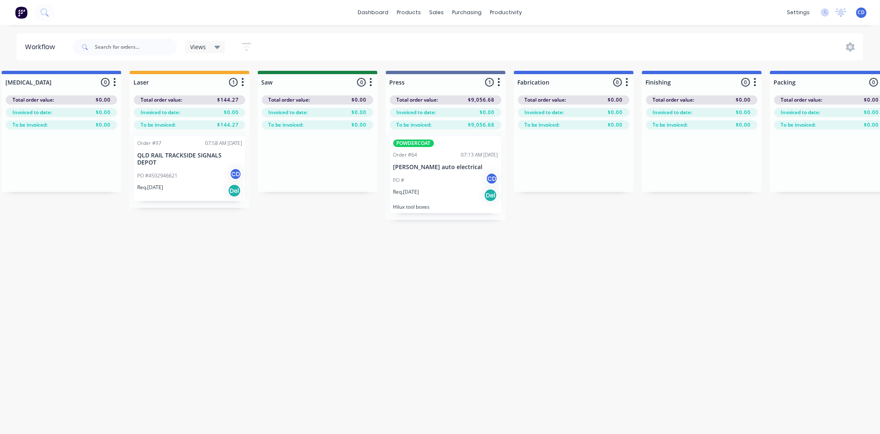
scroll to position [0, 409]
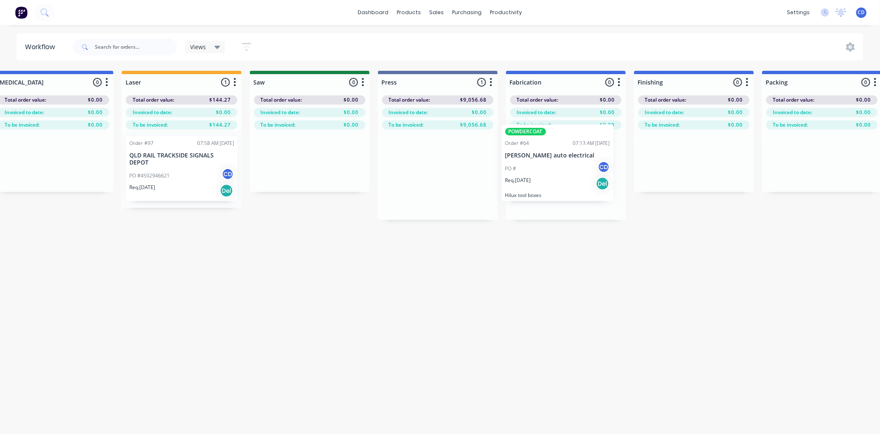
drag, startPoint x: 433, startPoint y: 164, endPoint x: 556, endPoint y: 153, distance: 123.2
click at [556, 153] on div "Submitted 7 Status colour #273444 hex #273444 Save Cancel Summaries Total order…" at bounding box center [399, 267] width 1629 height 392
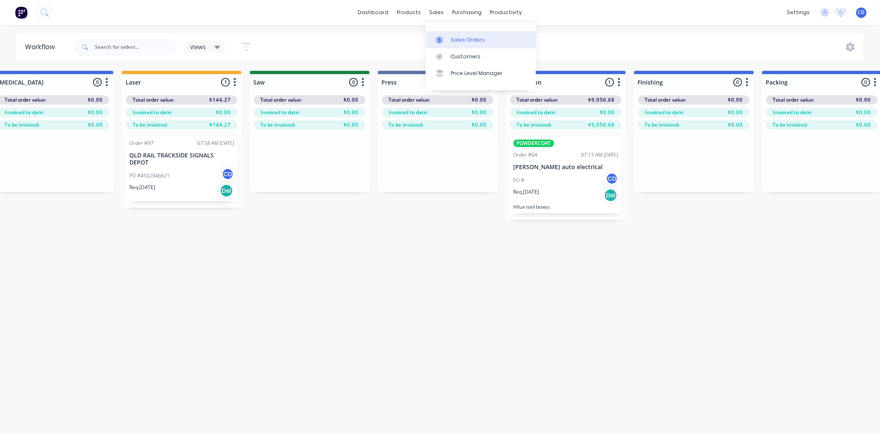
click at [462, 37] on div "Sales Orders" at bounding box center [468, 39] width 34 height 7
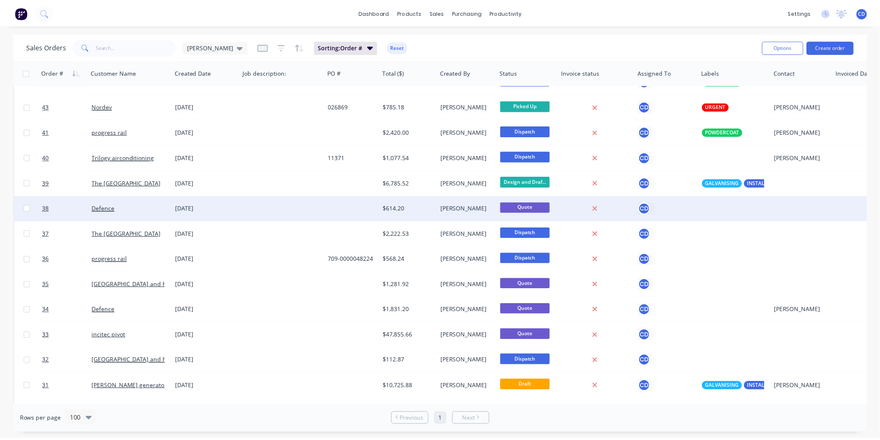
scroll to position [1744, 0]
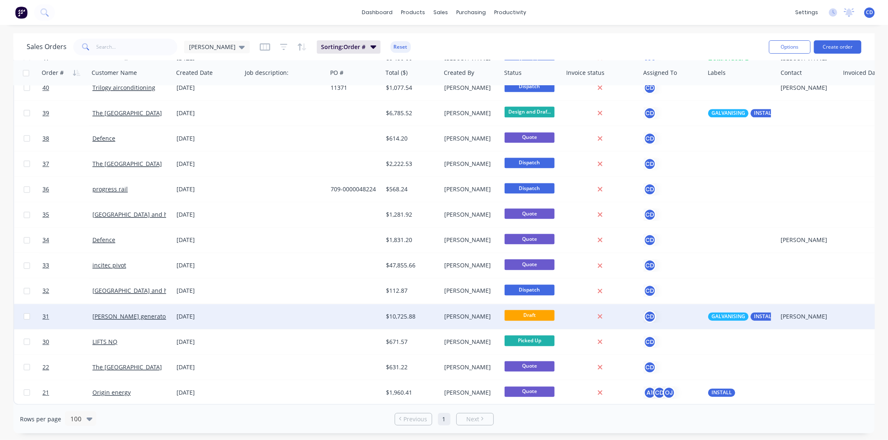
click at [193, 305] on div "[DATE]" at bounding box center [208, 316] width 69 height 25
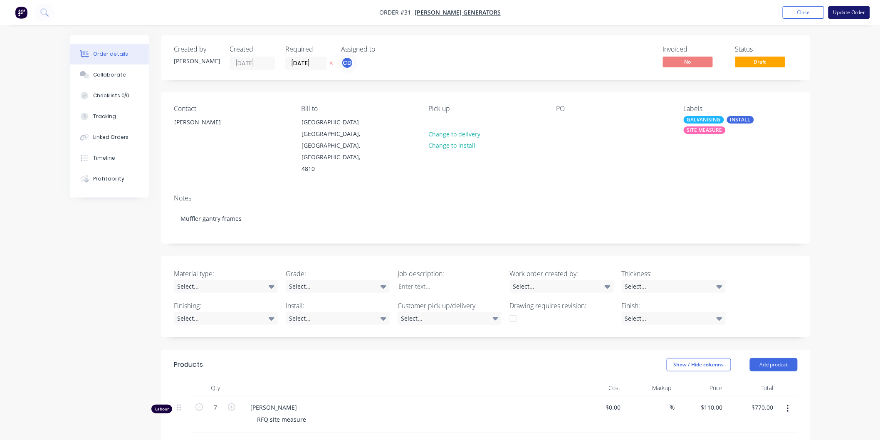
click at [845, 12] on button "Update Order" at bounding box center [850, 12] width 42 height 12
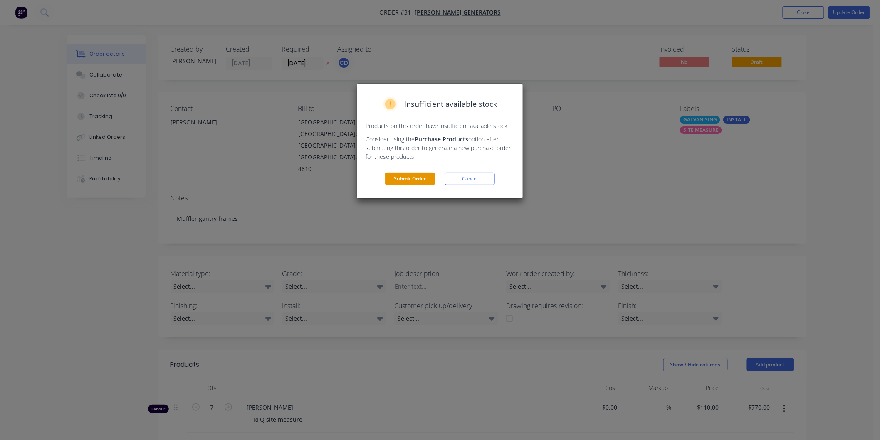
click at [417, 180] on button "Submit Order" at bounding box center [410, 179] width 50 height 12
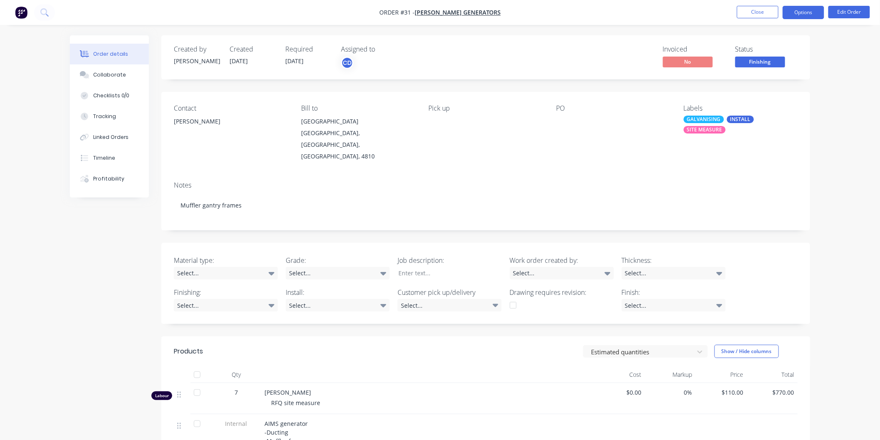
click at [807, 16] on button "Options" at bounding box center [804, 12] width 42 height 13
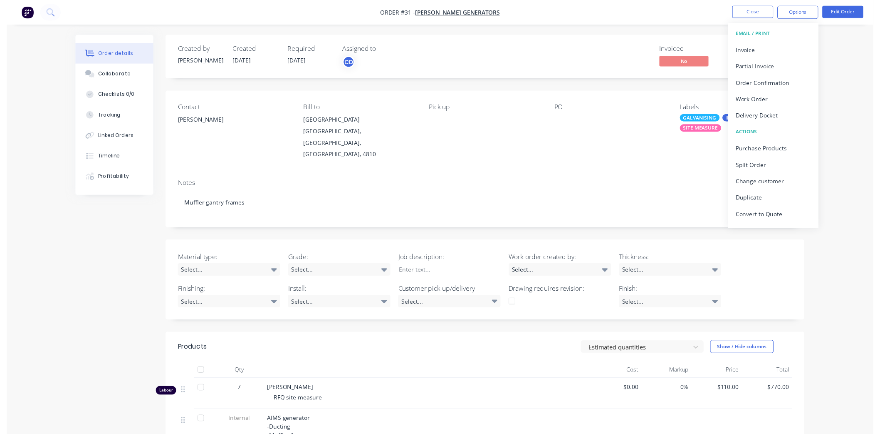
scroll to position [12, 0]
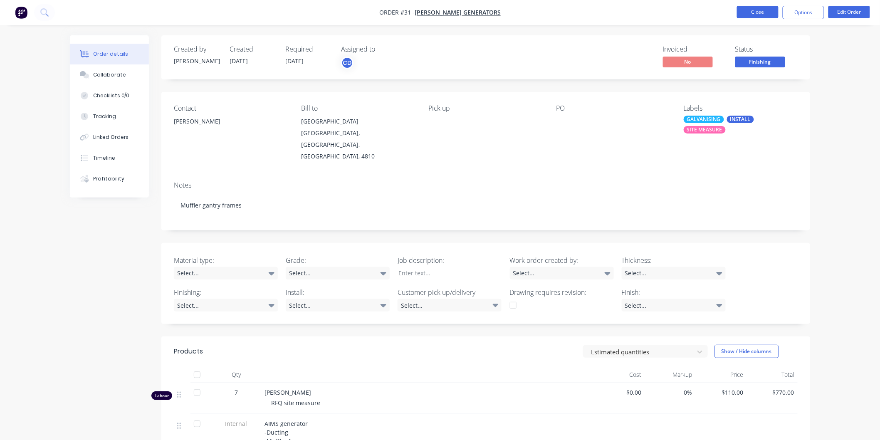
click at [763, 12] on button "Close" at bounding box center [758, 12] width 42 height 12
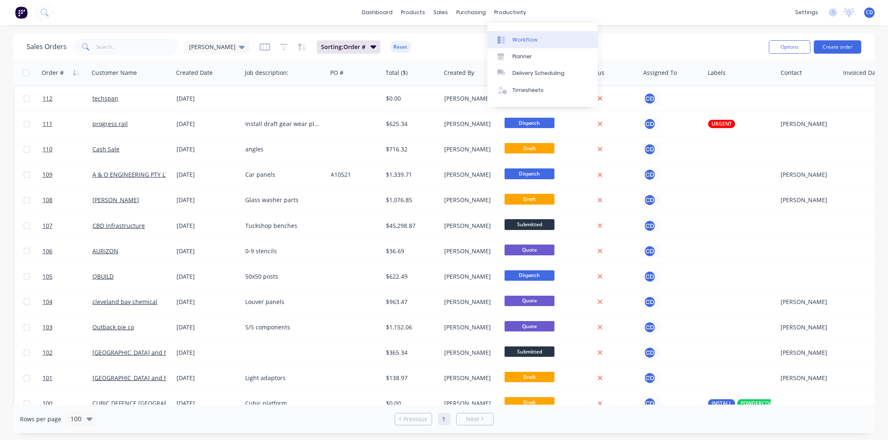
click at [528, 41] on div "Workflow" at bounding box center [524, 39] width 25 height 7
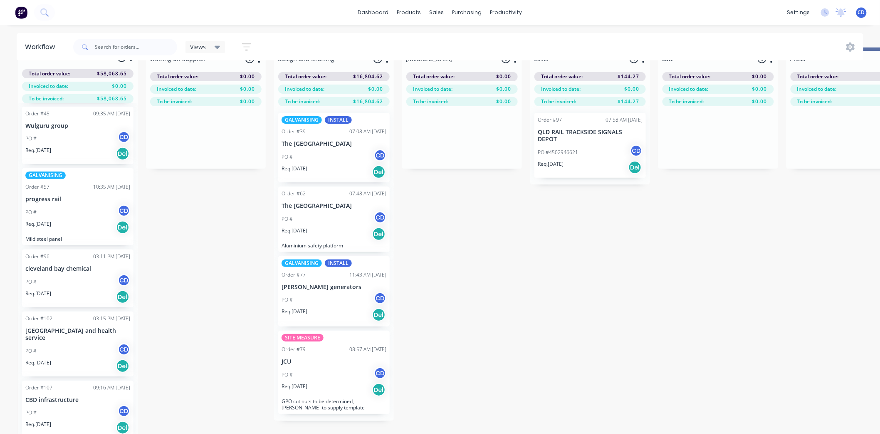
scroll to position [36, 0]
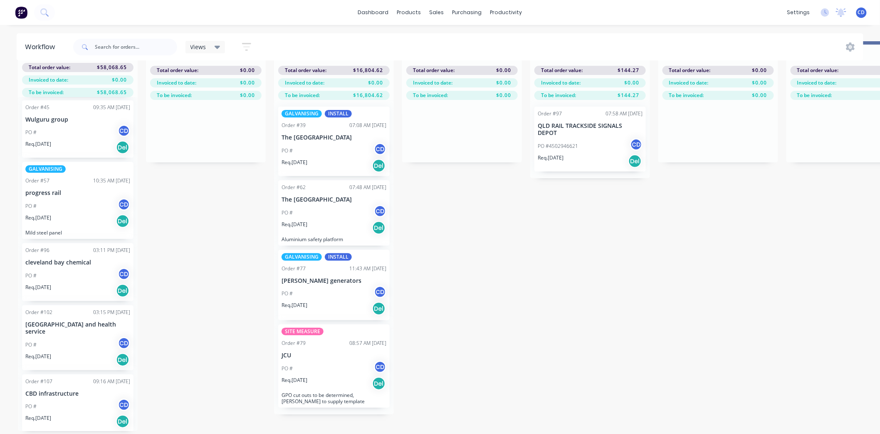
click at [324, 286] on div "PO # CD" at bounding box center [334, 293] width 105 height 16
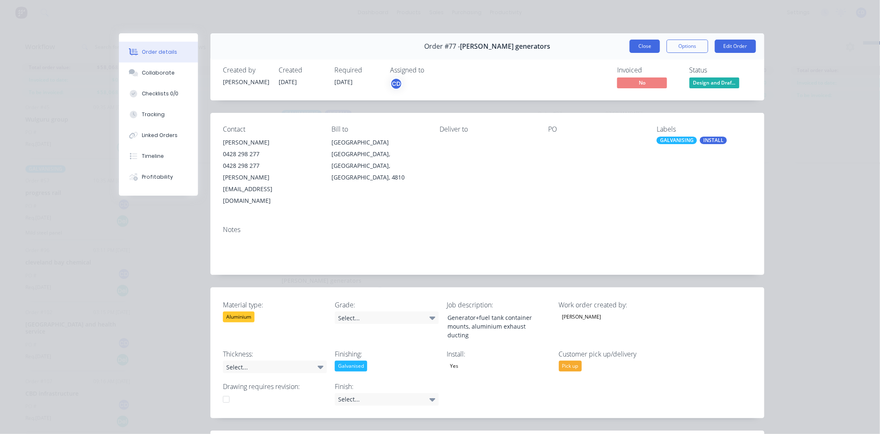
click at [653, 47] on button "Close" at bounding box center [645, 46] width 30 height 13
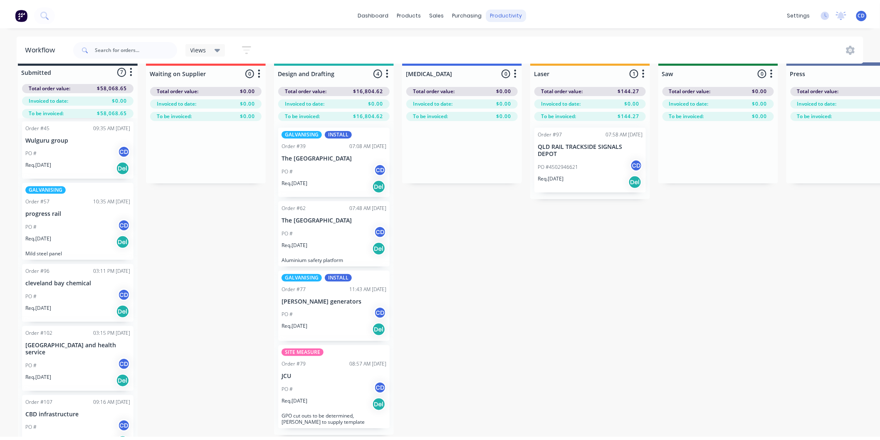
scroll to position [0, 0]
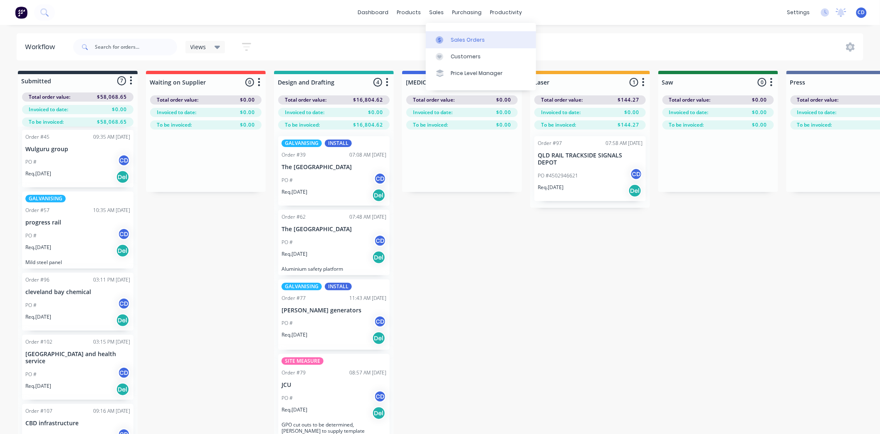
click at [463, 32] on link "Sales Orders" at bounding box center [481, 39] width 110 height 17
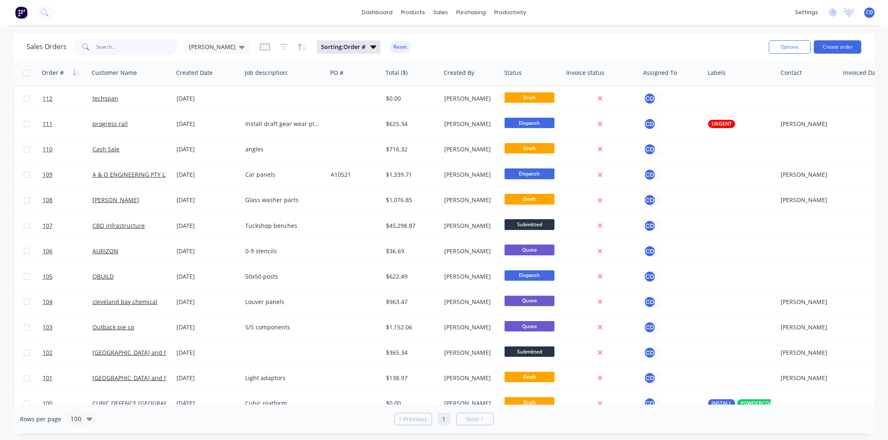
click at [139, 51] on input "text" at bounding box center [137, 47] width 81 height 17
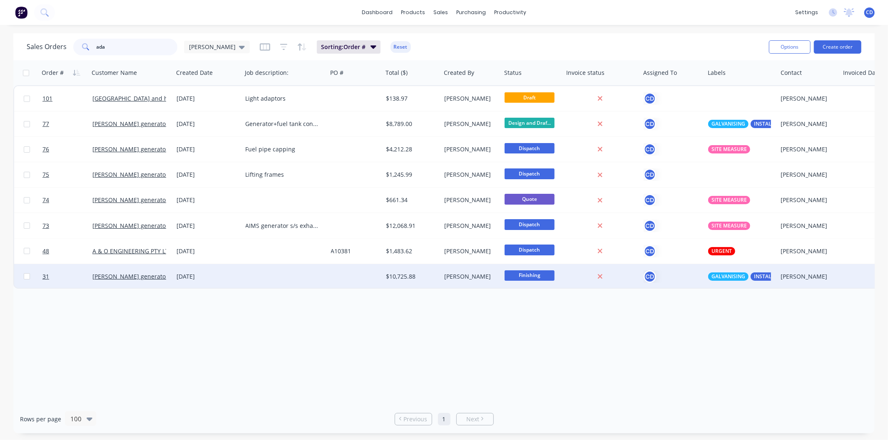
type input "ada"
click at [303, 275] on div at bounding box center [284, 276] width 85 height 25
click at [214, 269] on div "[DATE]" at bounding box center [208, 276] width 69 height 25
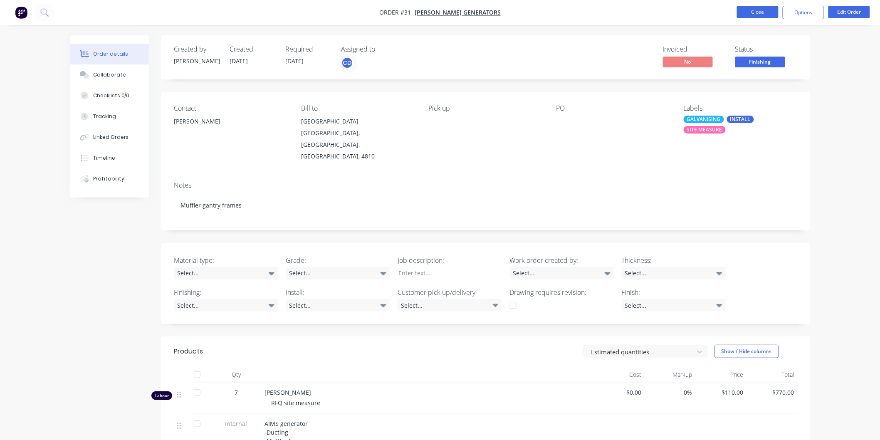
click at [761, 8] on button "Close" at bounding box center [758, 12] width 42 height 12
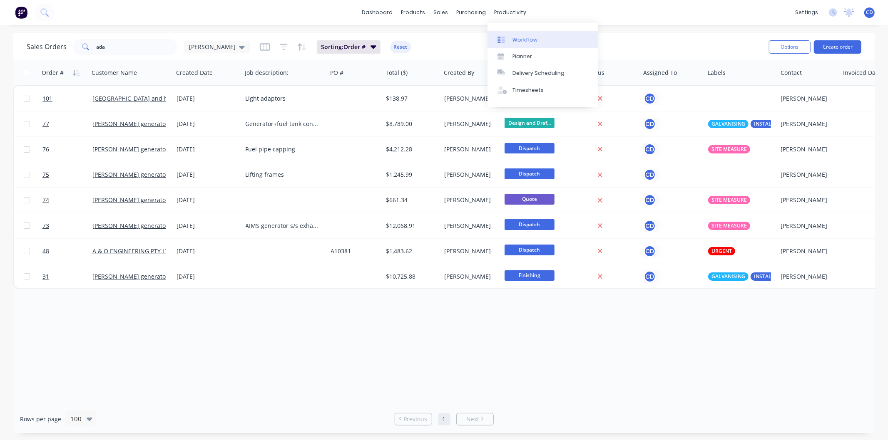
click at [527, 35] on link "Workflow" at bounding box center [542, 39] width 110 height 17
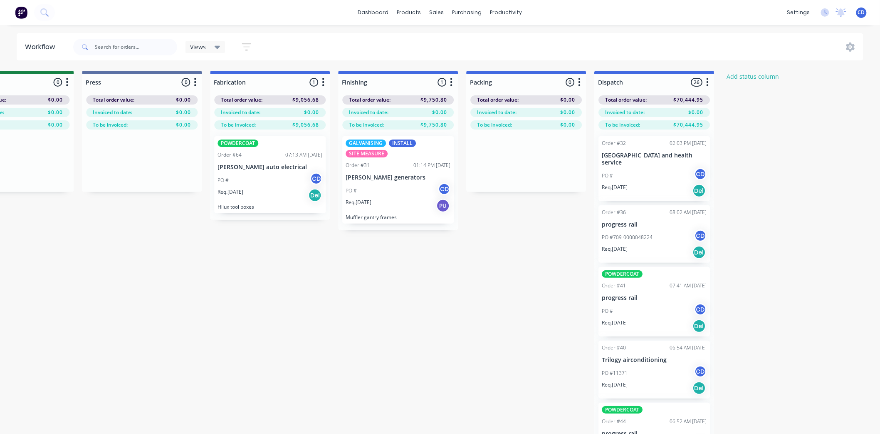
scroll to position [0, 714]
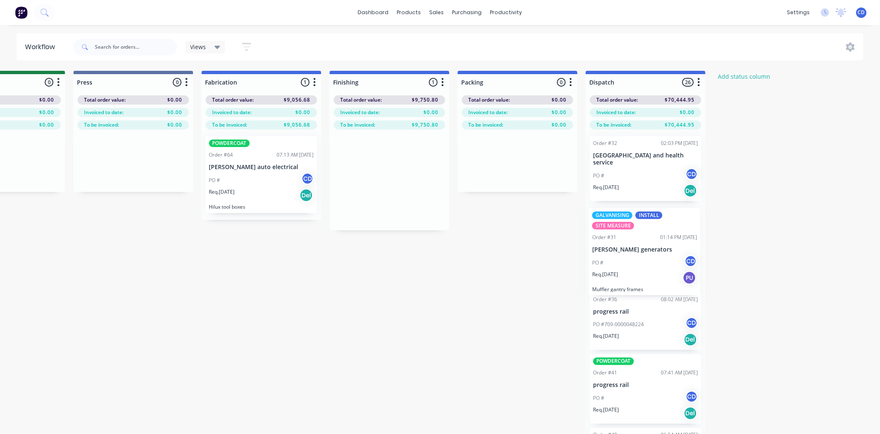
drag, startPoint x: 376, startPoint y: 165, endPoint x: 637, endPoint y: 238, distance: 271.1
click at [637, 238] on div "Submitted 7 Status colour #273444 hex #273444 Save Cancel Summaries Total order…" at bounding box center [94, 267] width 1629 height 392
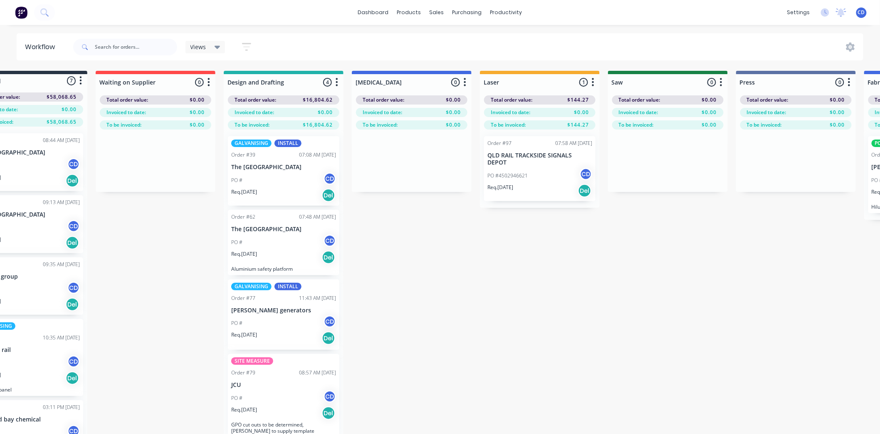
scroll to position [0, 0]
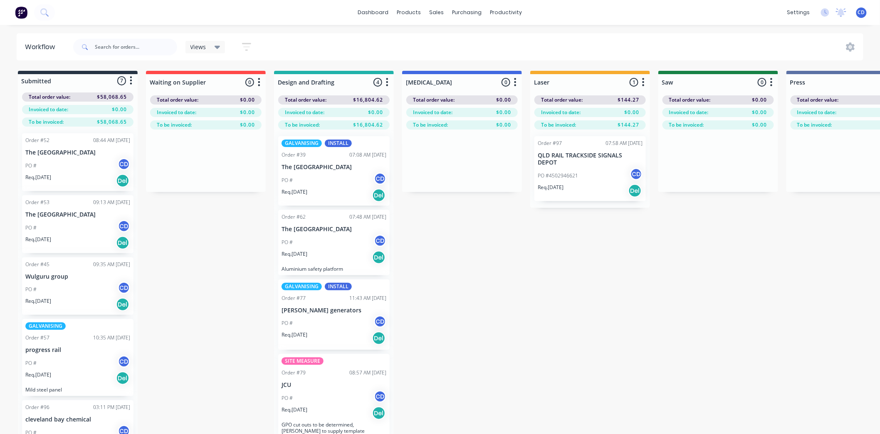
click at [330, 320] on div "PO # CD" at bounding box center [334, 323] width 105 height 16
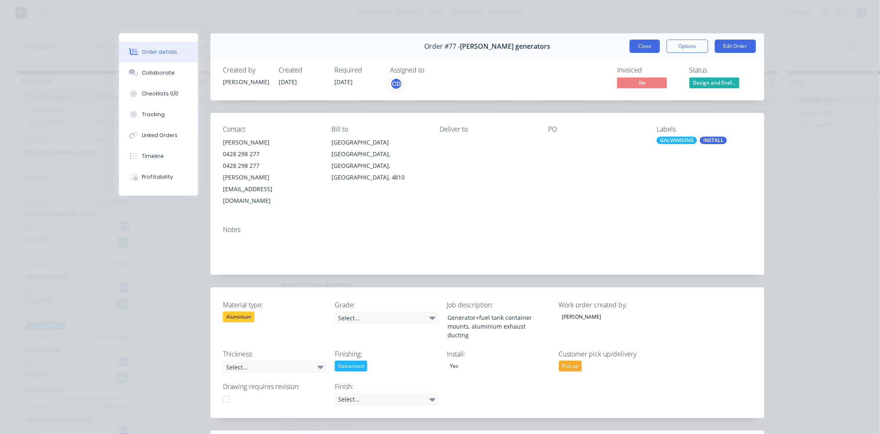
click at [632, 47] on button "Close" at bounding box center [645, 46] width 30 height 13
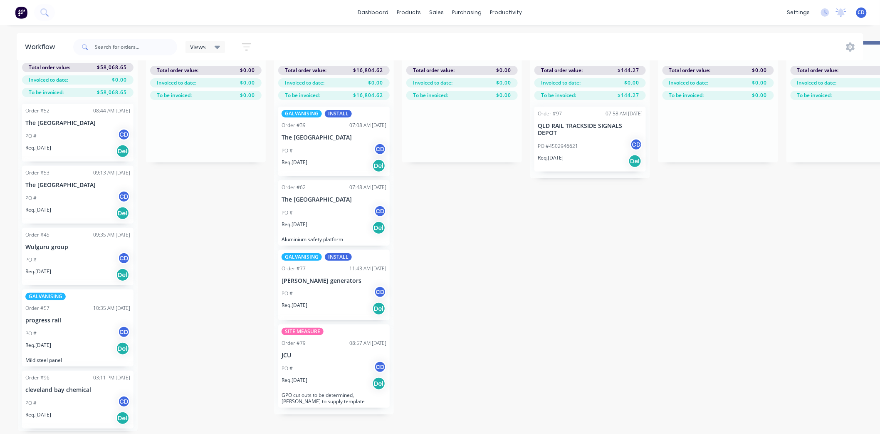
scroll to position [36, 0]
